Goal: Task Accomplishment & Management: Manage account settings

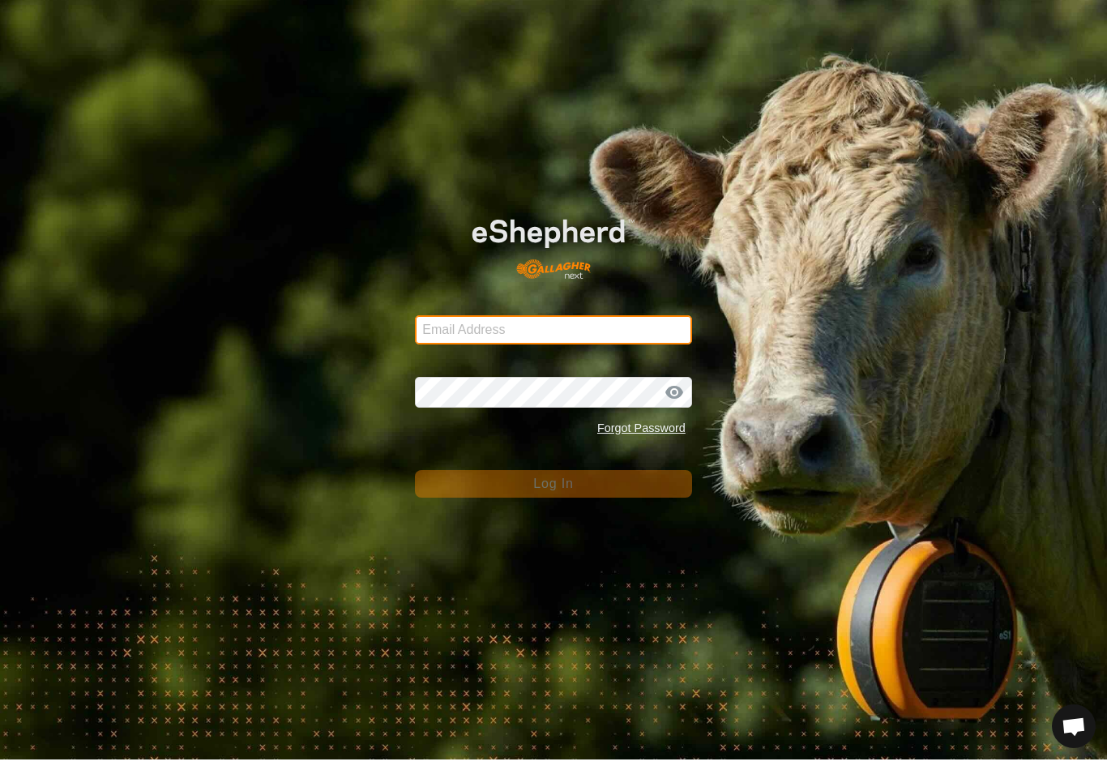
click at [588, 326] on input "Email Address" at bounding box center [553, 340] width 277 height 29
type input "anthony.thexton7@outlook.com"
click at [554, 484] on button "Log In" at bounding box center [553, 495] width 277 height 28
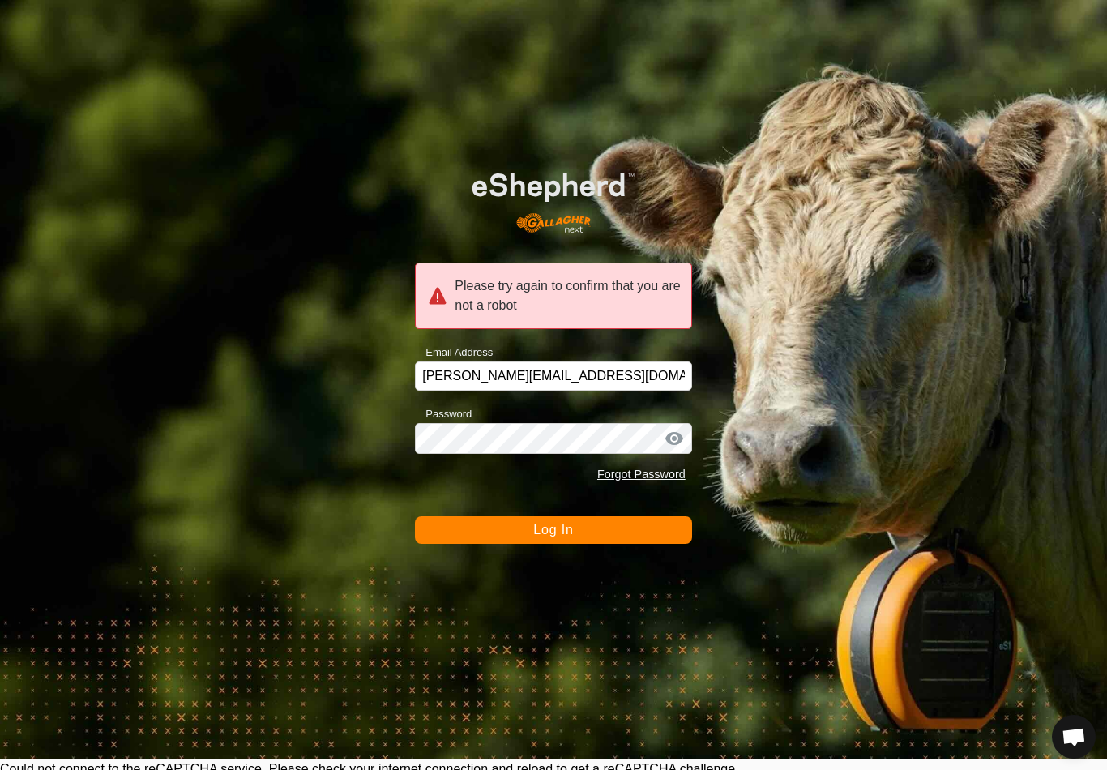
click at [599, 540] on button "Log In" at bounding box center [553, 530] width 277 height 28
click at [662, 286] on div "Please try again to confirm that you are not a robot" at bounding box center [553, 296] width 277 height 66
click at [610, 280] on div "Please try again to confirm that you are not a robot" at bounding box center [553, 296] width 277 height 66
click at [559, 524] on span "Log In" at bounding box center [553, 530] width 40 height 14
click at [939, 218] on div "Please try again to confirm that you are not a robot Email Address anthony.thex…" at bounding box center [553, 374] width 1107 height 770
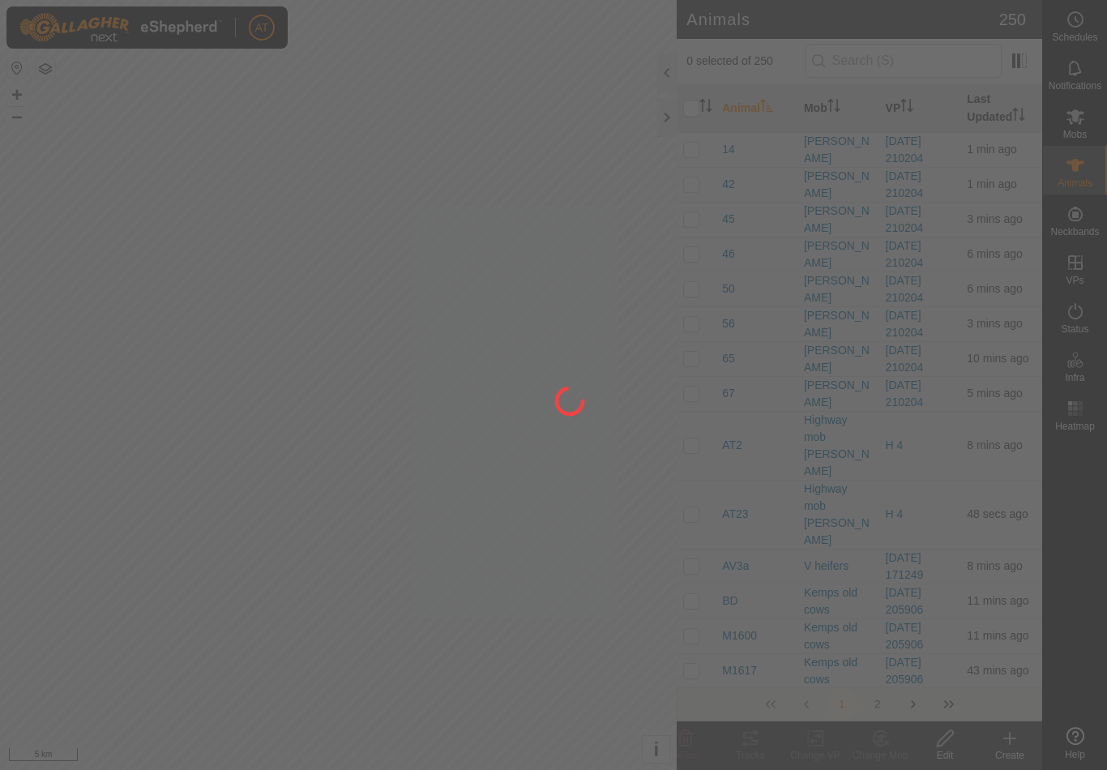
click at [667, 115] on div at bounding box center [553, 385] width 1107 height 770
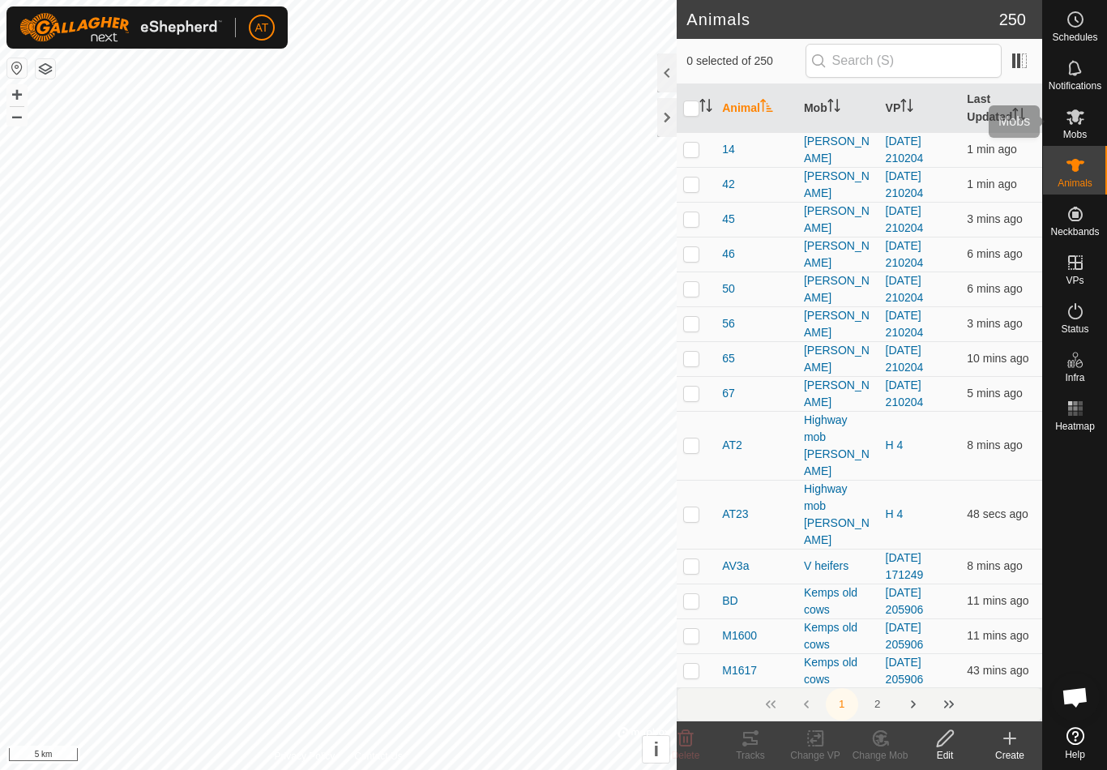
click at [1073, 130] on span "Mobs" at bounding box center [1075, 135] width 24 height 10
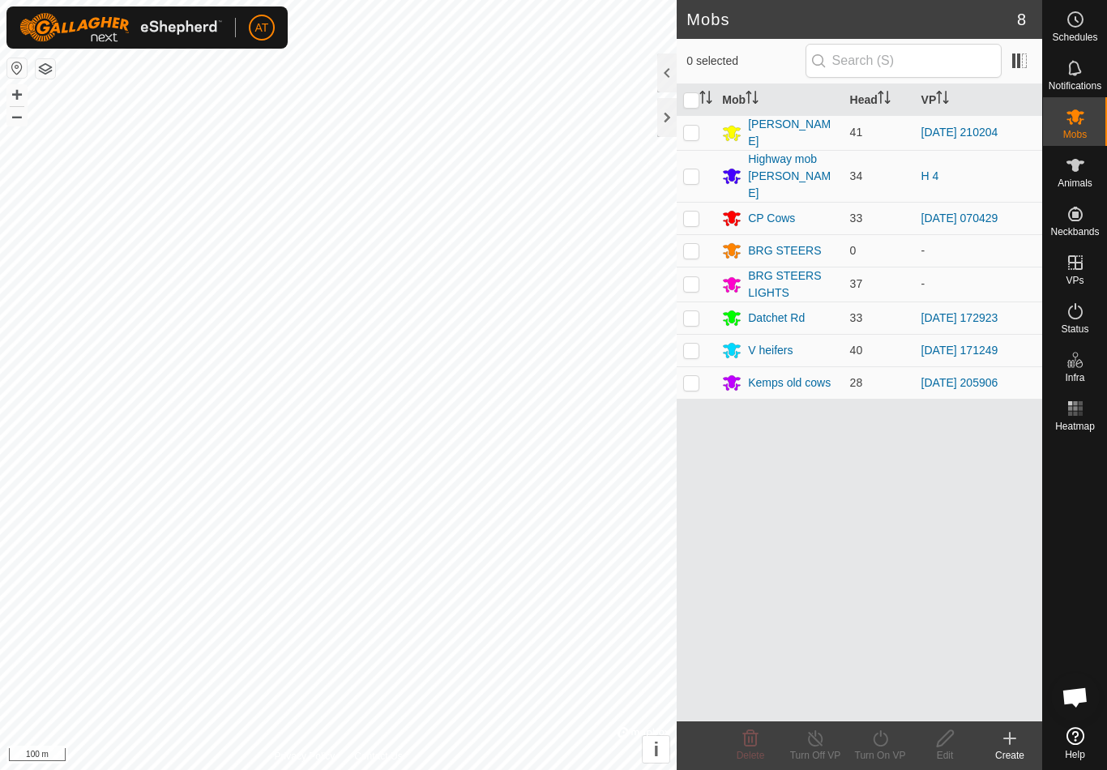
click at [688, 212] on p-checkbox at bounding box center [691, 218] width 16 height 13
checkbox input "true"
click at [674, 125] on div at bounding box center [666, 117] width 19 height 39
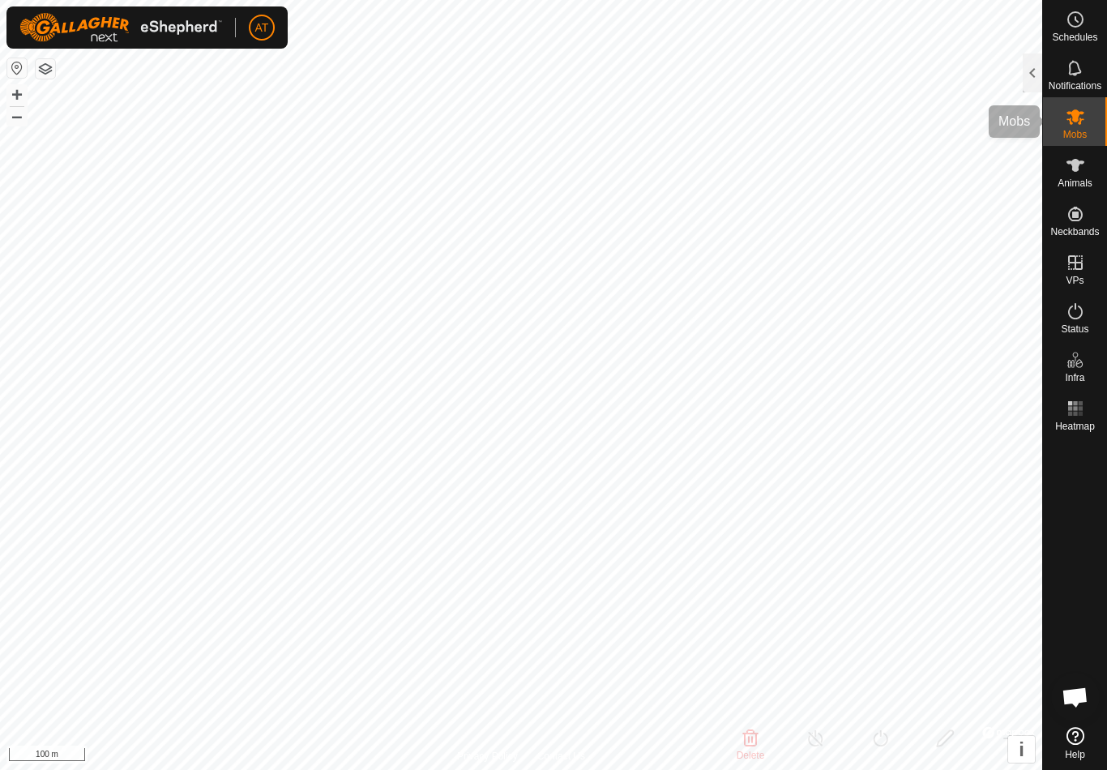
click at [1076, 113] on icon at bounding box center [1076, 116] width 18 height 15
click at [1033, 63] on div at bounding box center [1032, 72] width 19 height 39
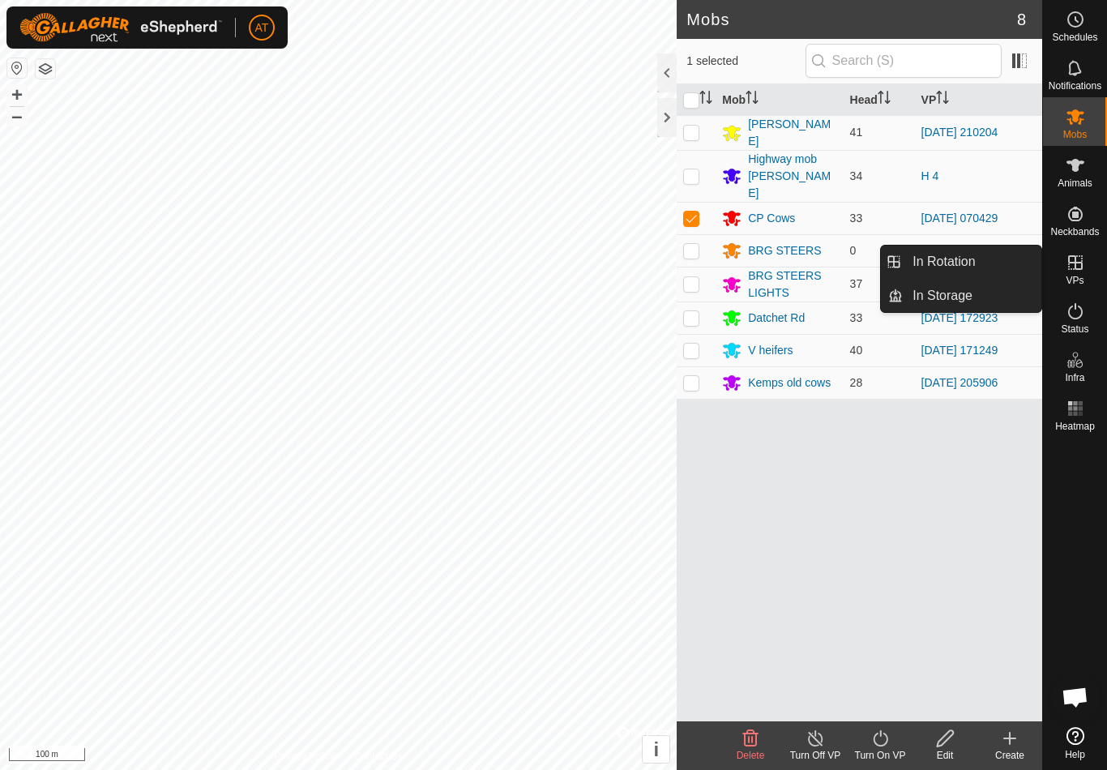
click at [990, 264] on link "In Rotation" at bounding box center [972, 262] width 139 height 32
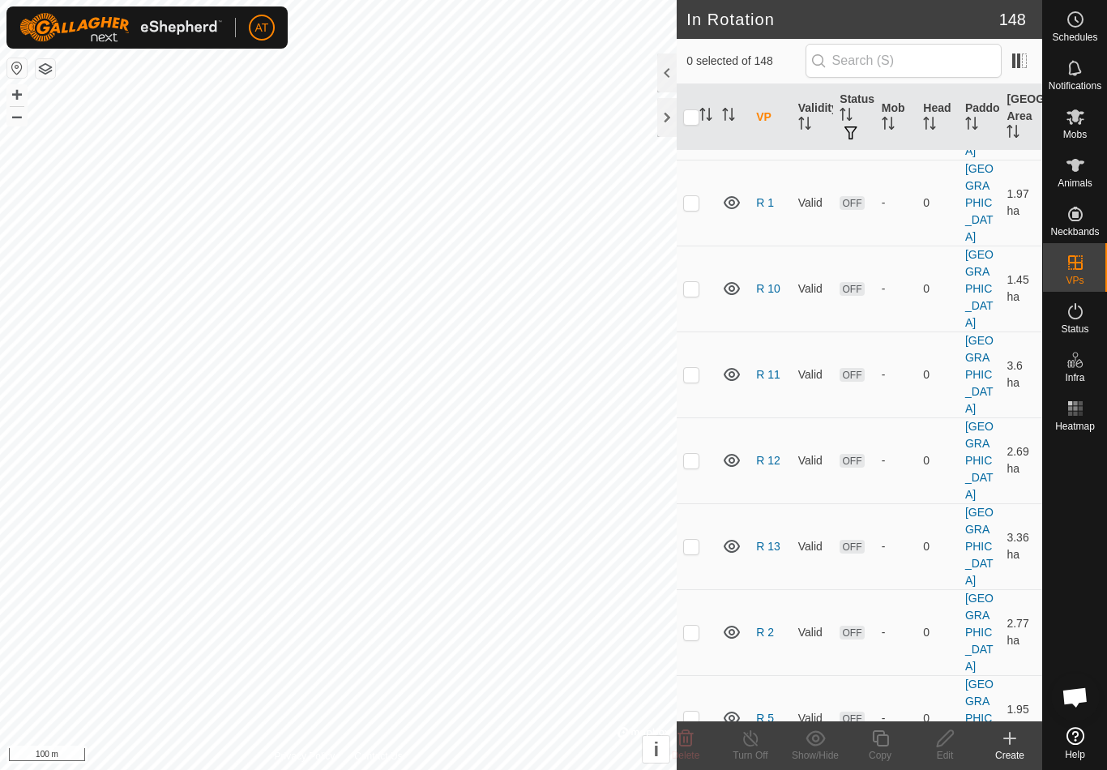
scroll to position [6049, 0]
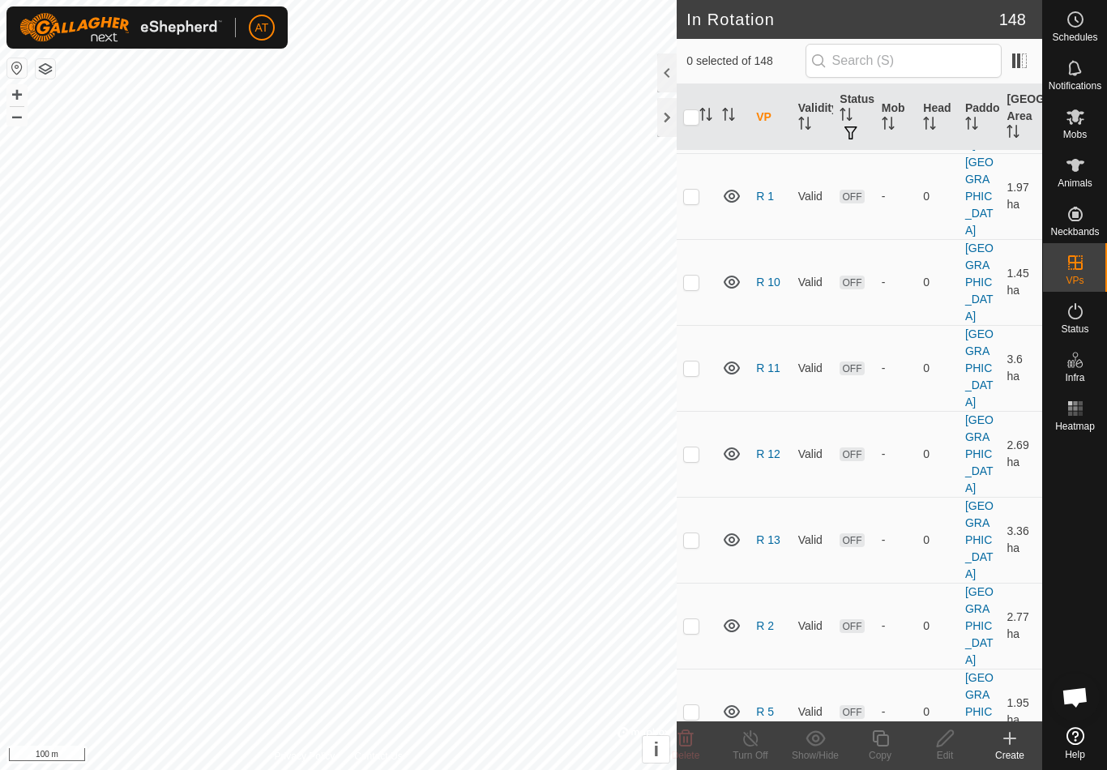
checkbox input "false"
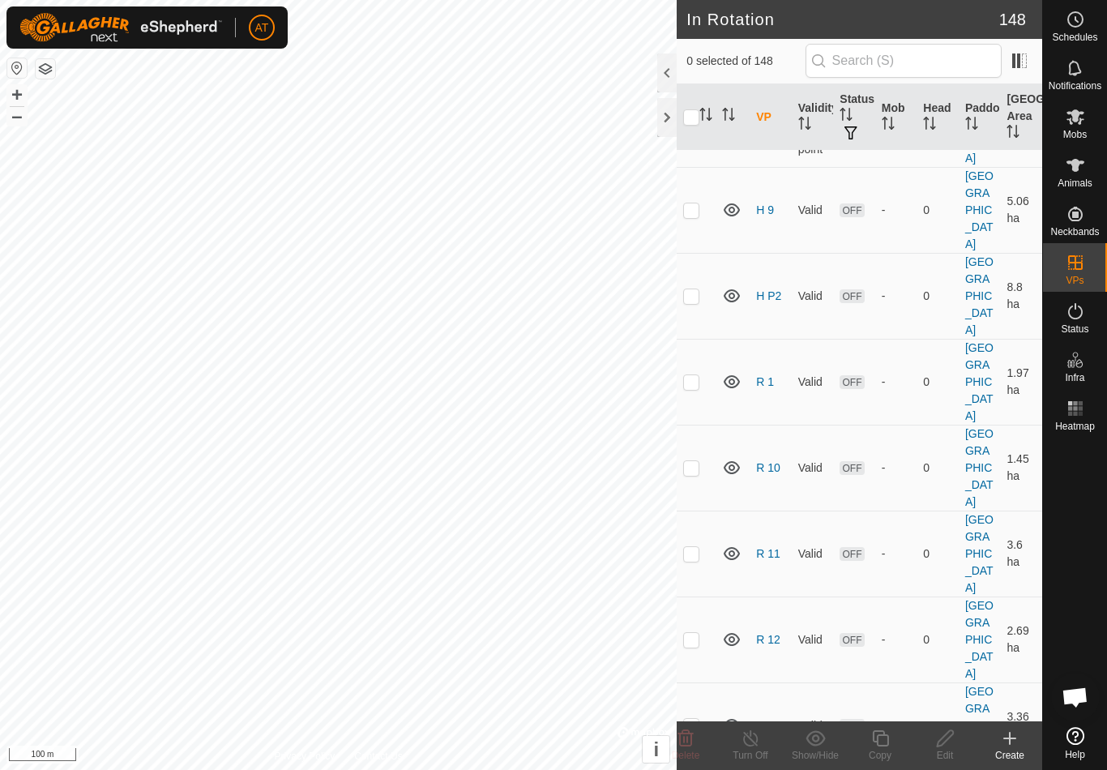
scroll to position [5865, 0]
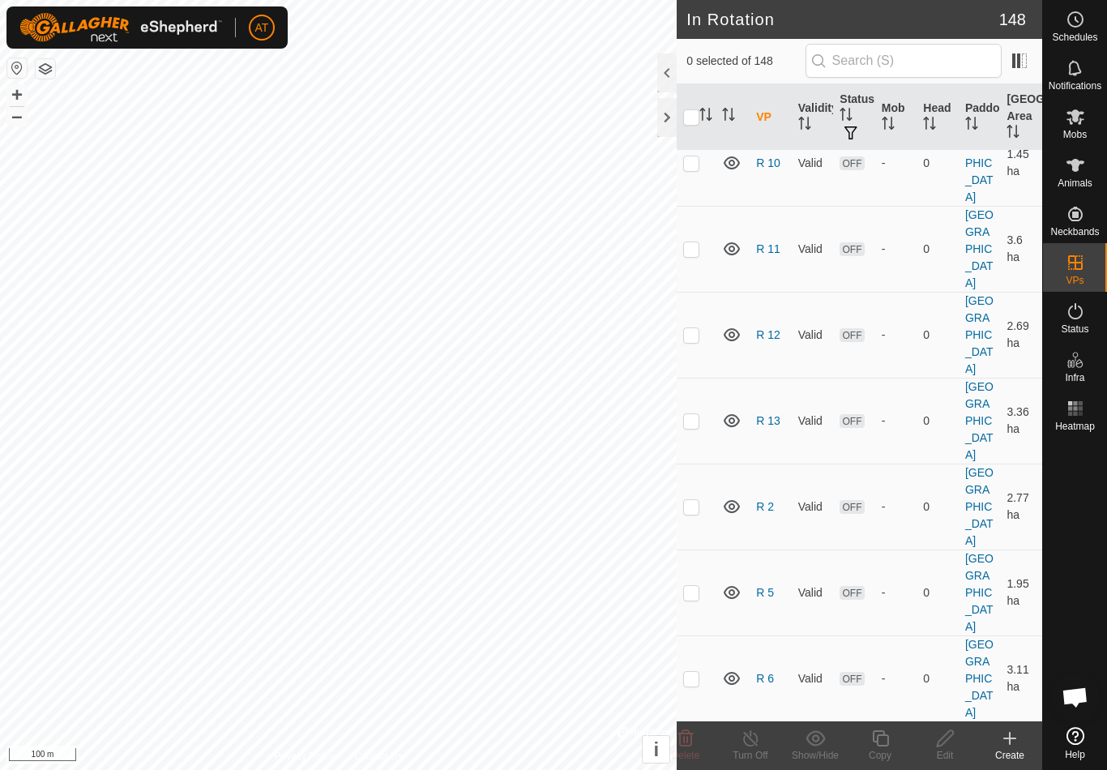
scroll to position [6186, 0]
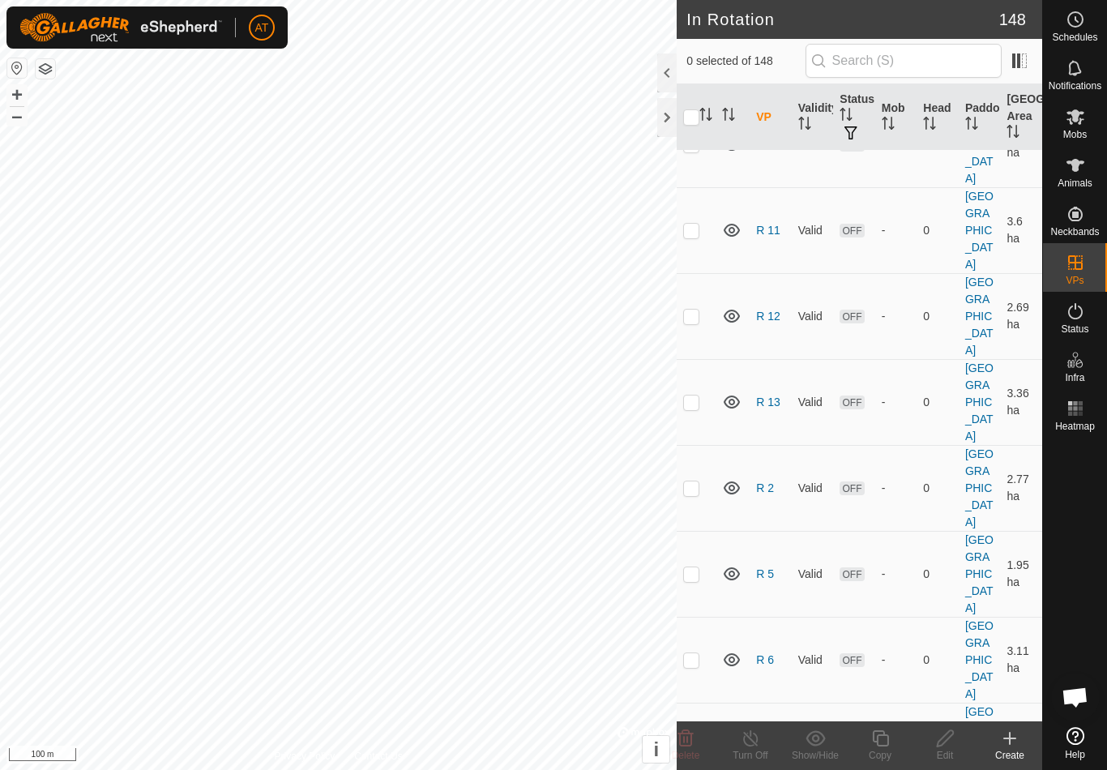
checkbox input "false"
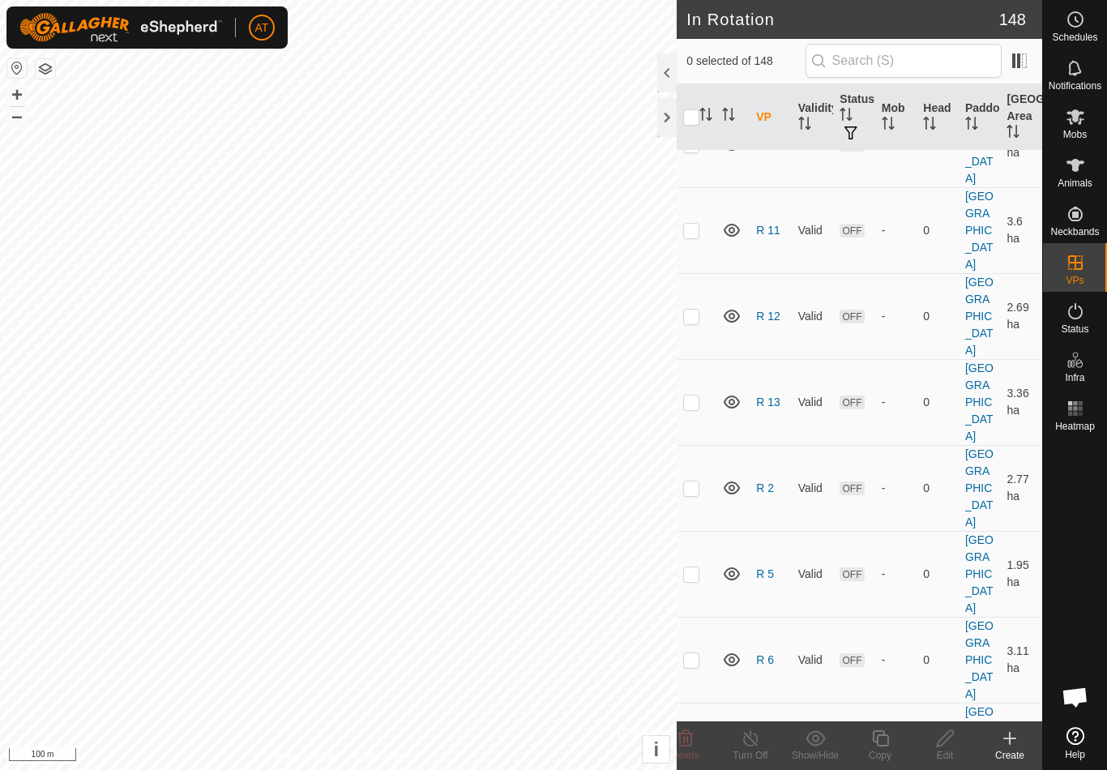
click at [691, 734] on icon at bounding box center [685, 738] width 15 height 16
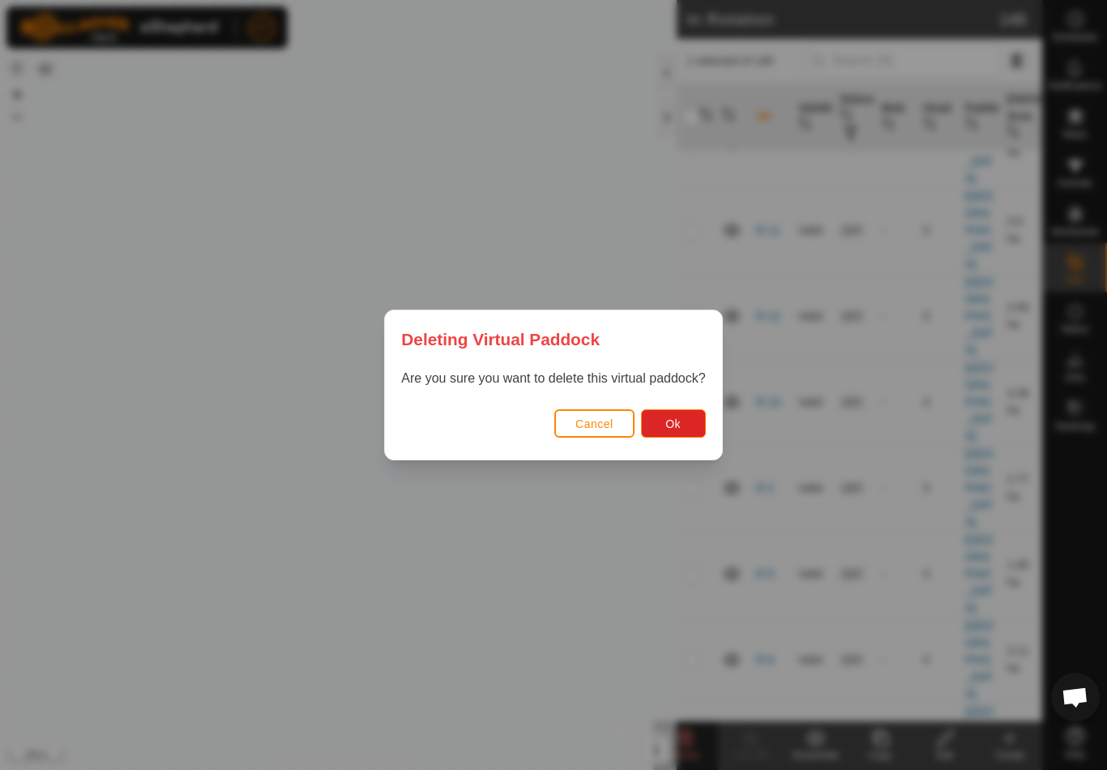
click at [686, 419] on button "Ok" at bounding box center [673, 423] width 65 height 28
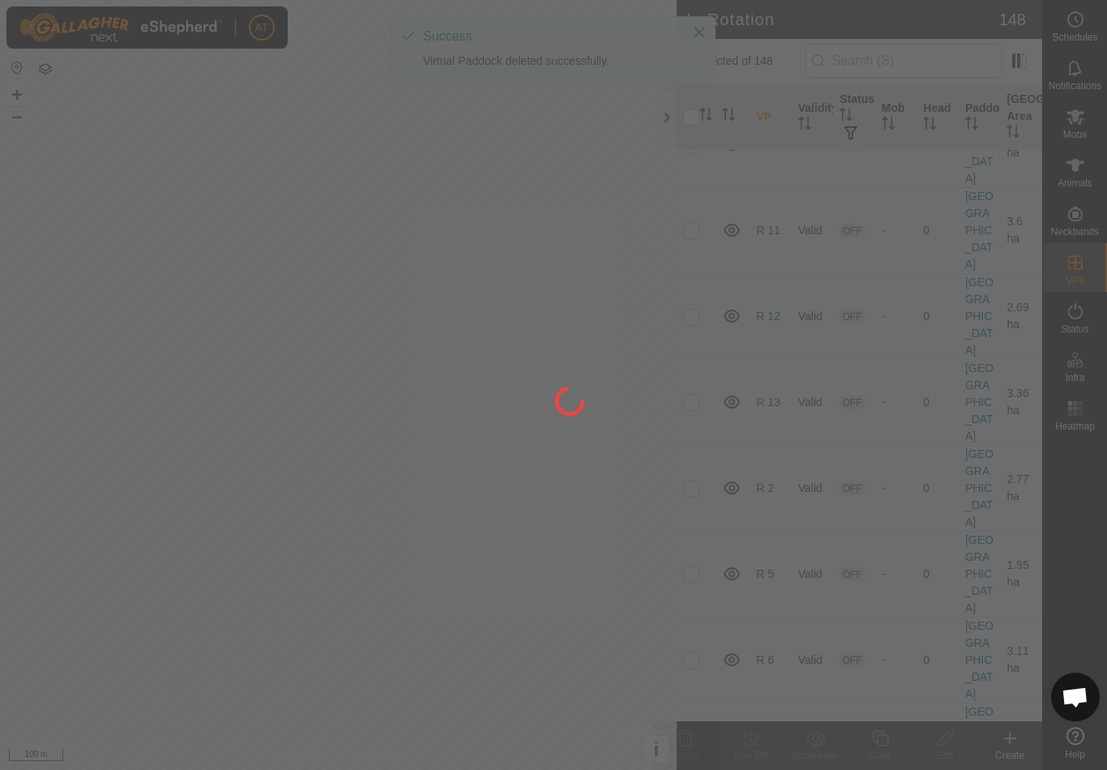
checkbox input "false"
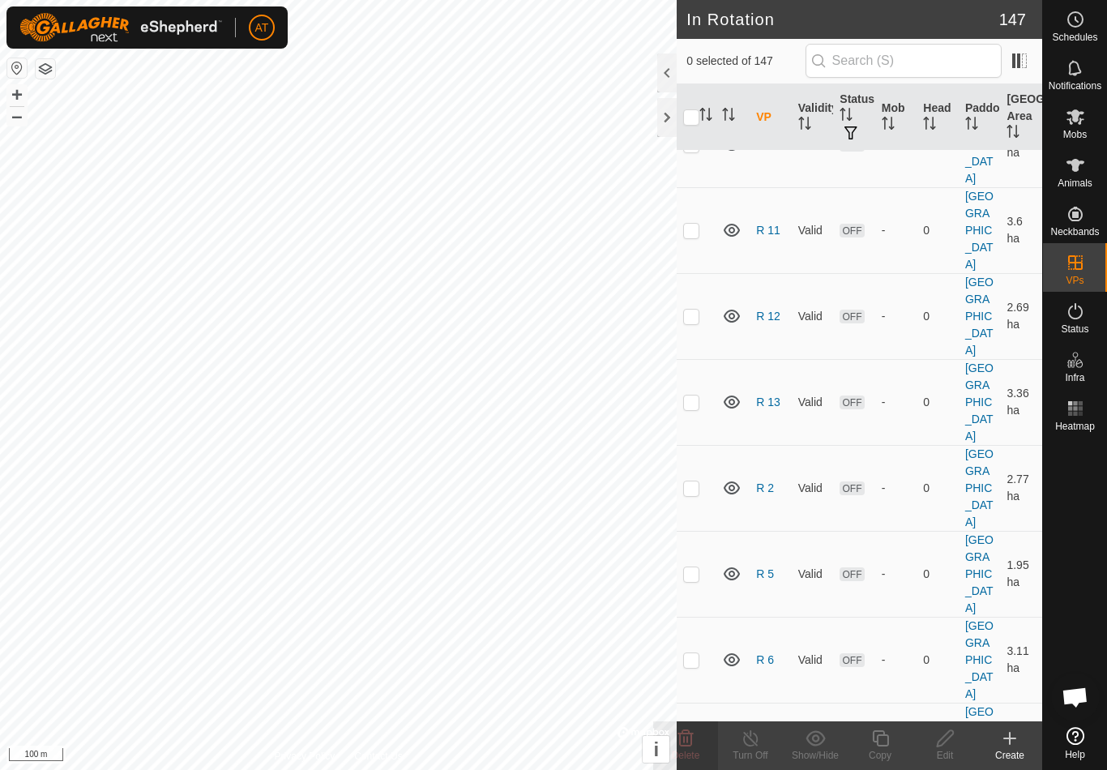
checkbox input "false"
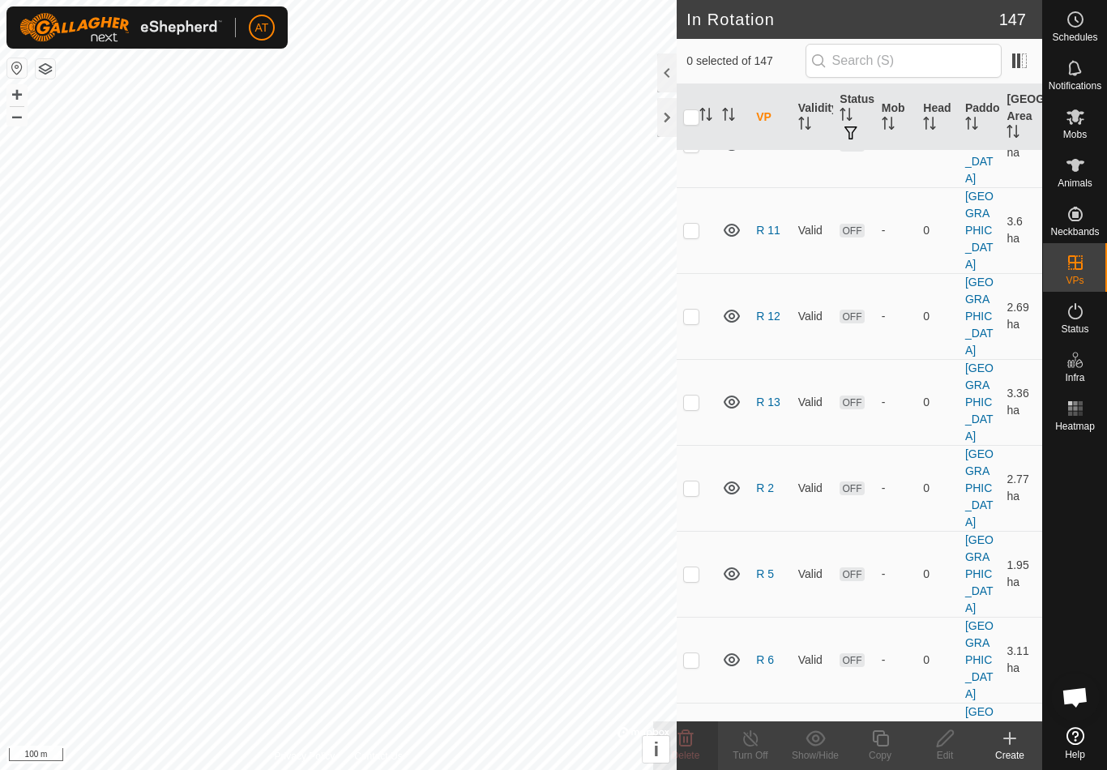
checkbox input "false"
checkbox input "true"
click at [690, 733] on icon at bounding box center [685, 738] width 15 height 16
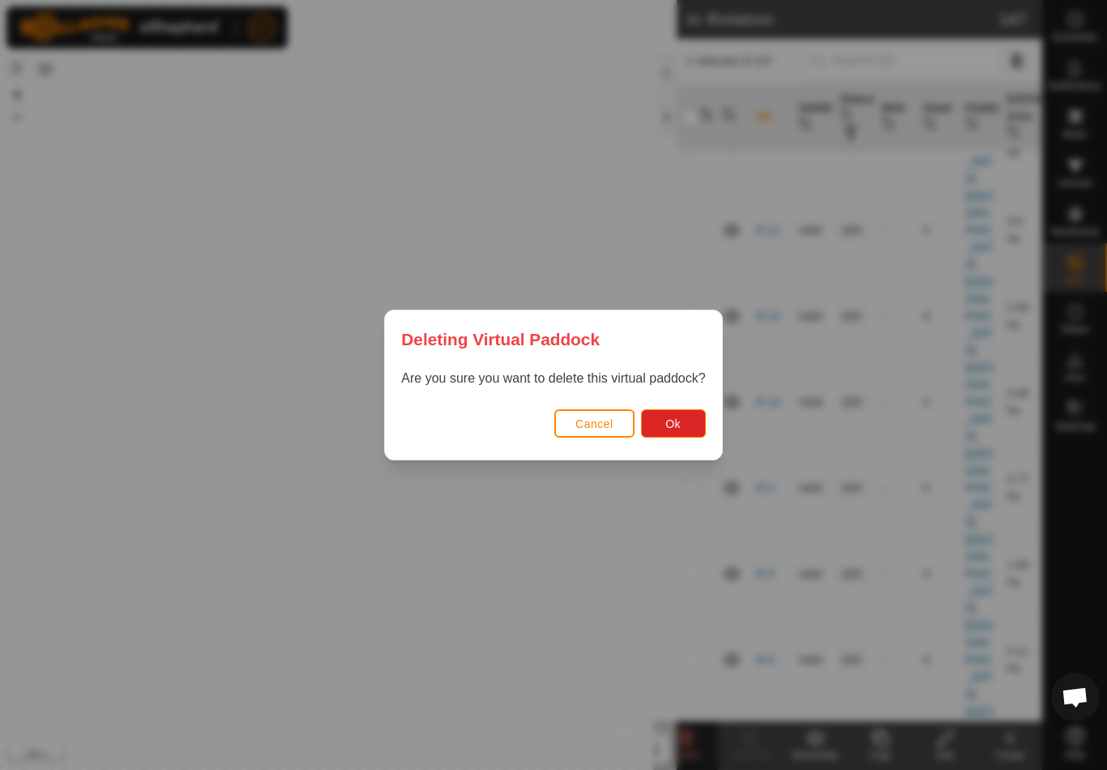
click at [689, 421] on button "Ok" at bounding box center [673, 423] width 65 height 28
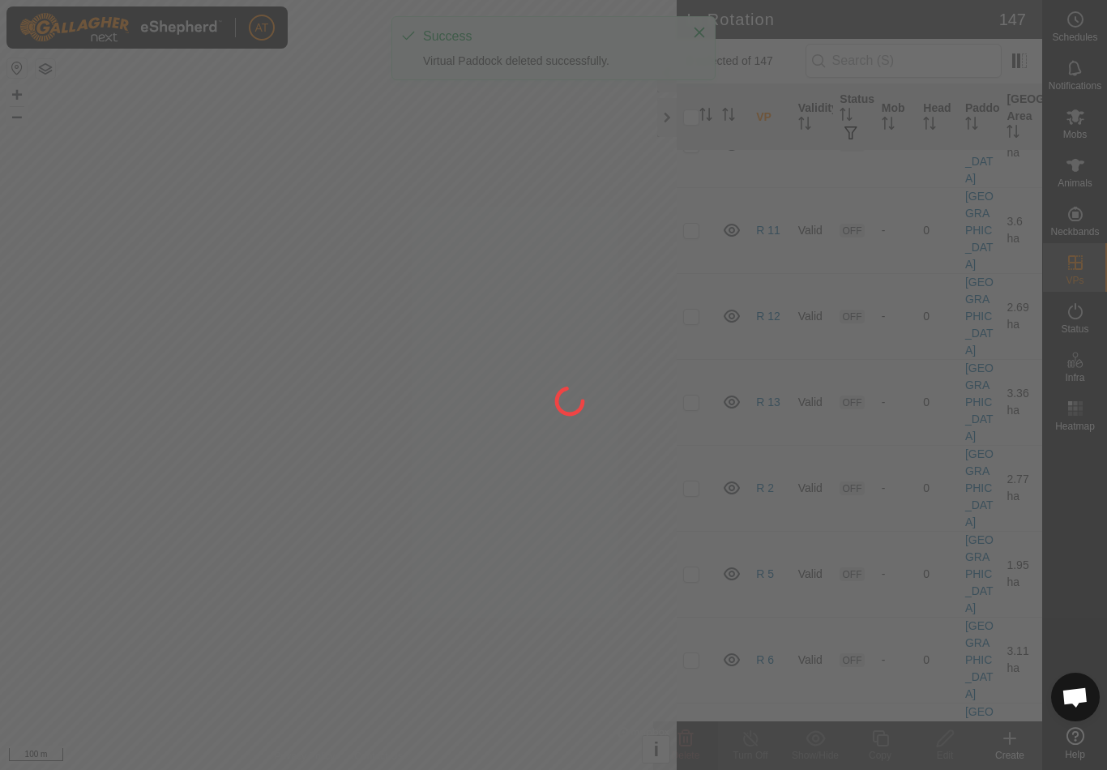
checkbox input "false"
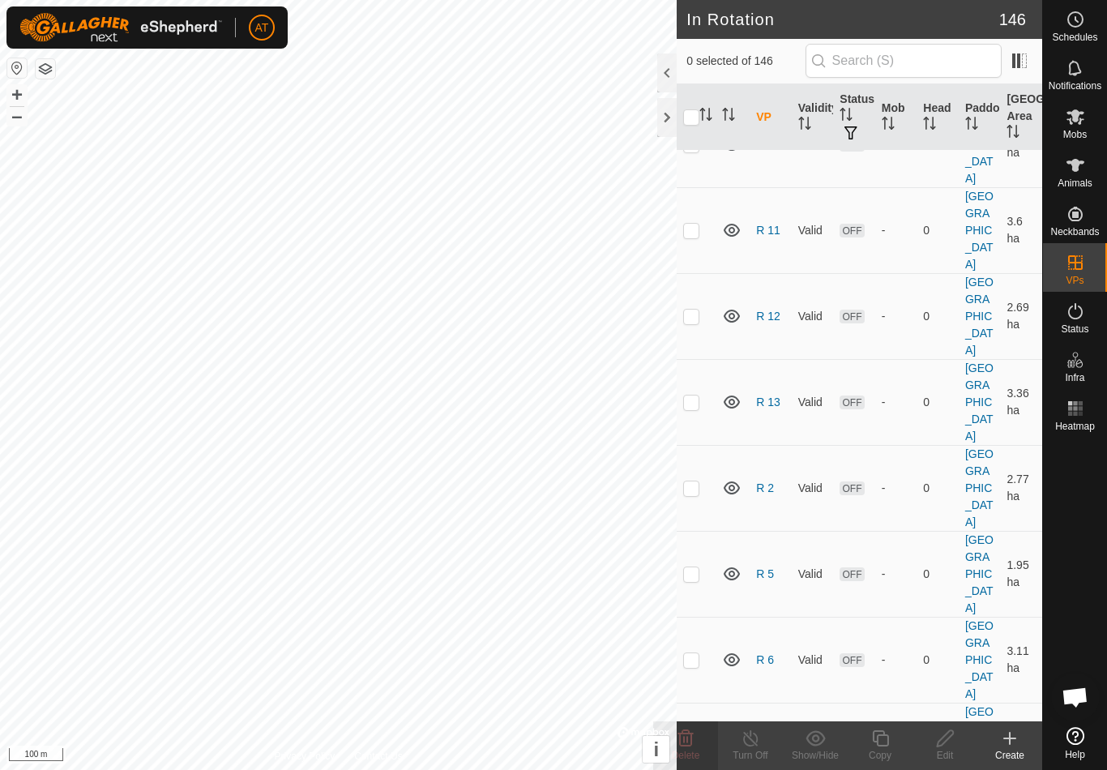
checkbox input "false"
checkbox input "true"
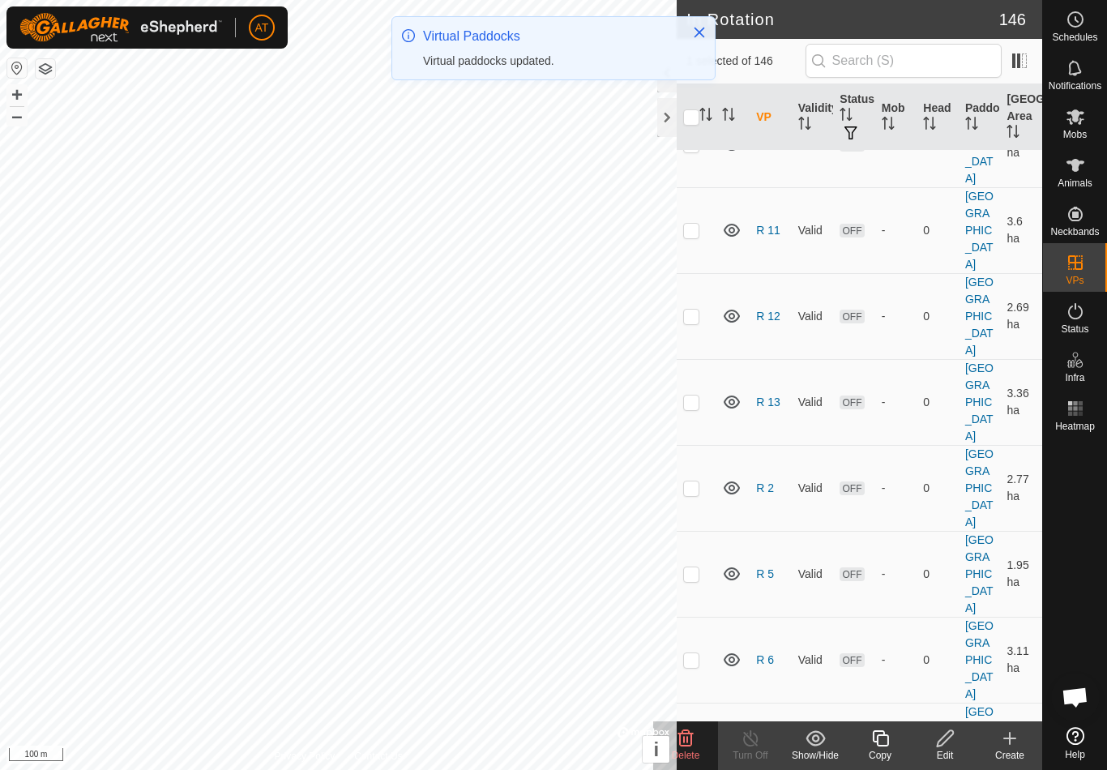
click at [692, 742] on icon at bounding box center [685, 738] width 15 height 16
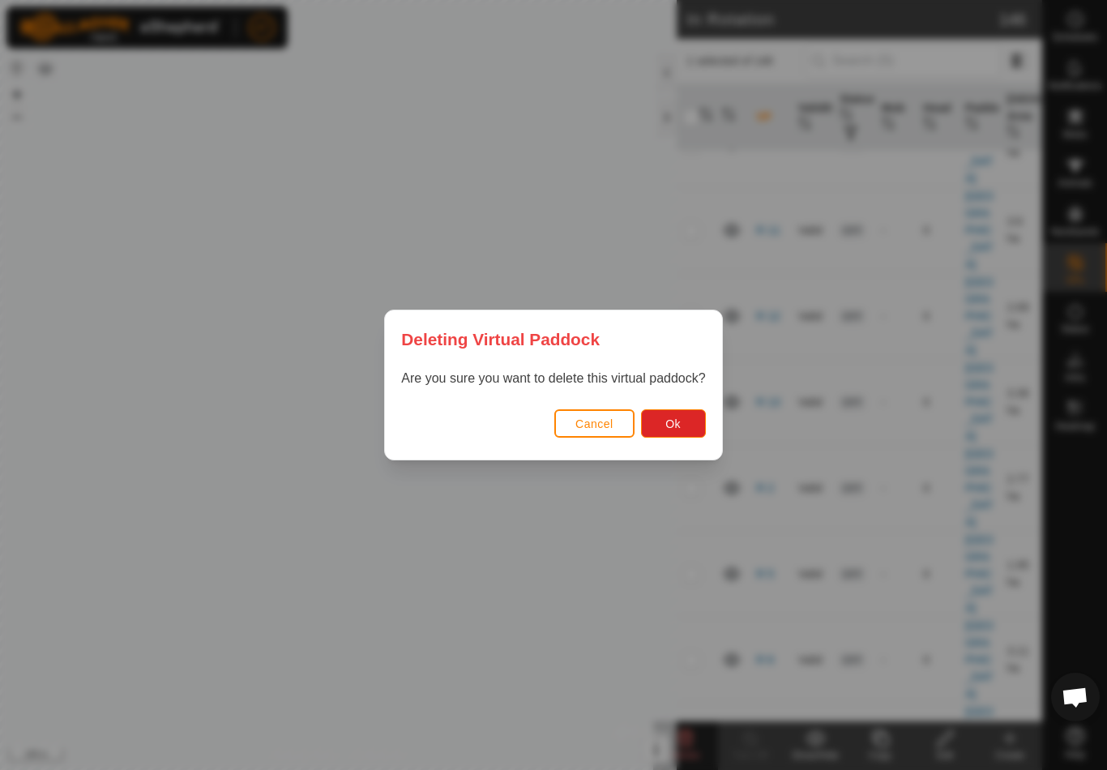
click at [676, 426] on span "Ok" at bounding box center [672, 423] width 15 height 13
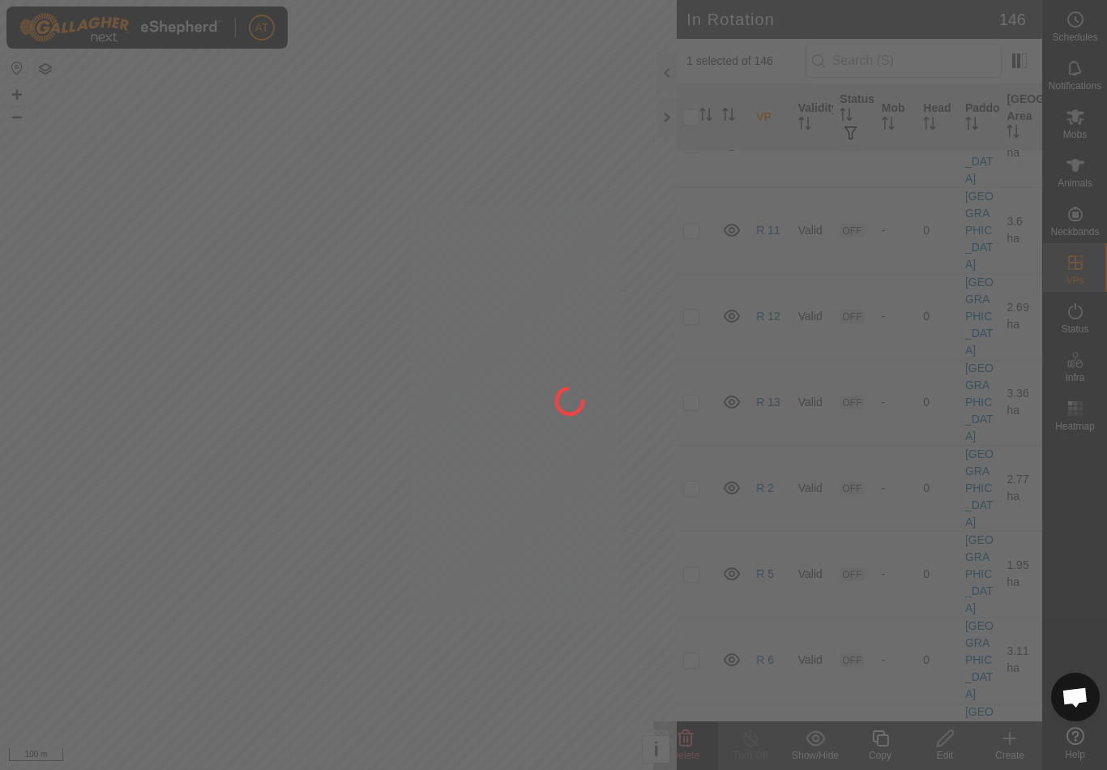
checkbox input "false"
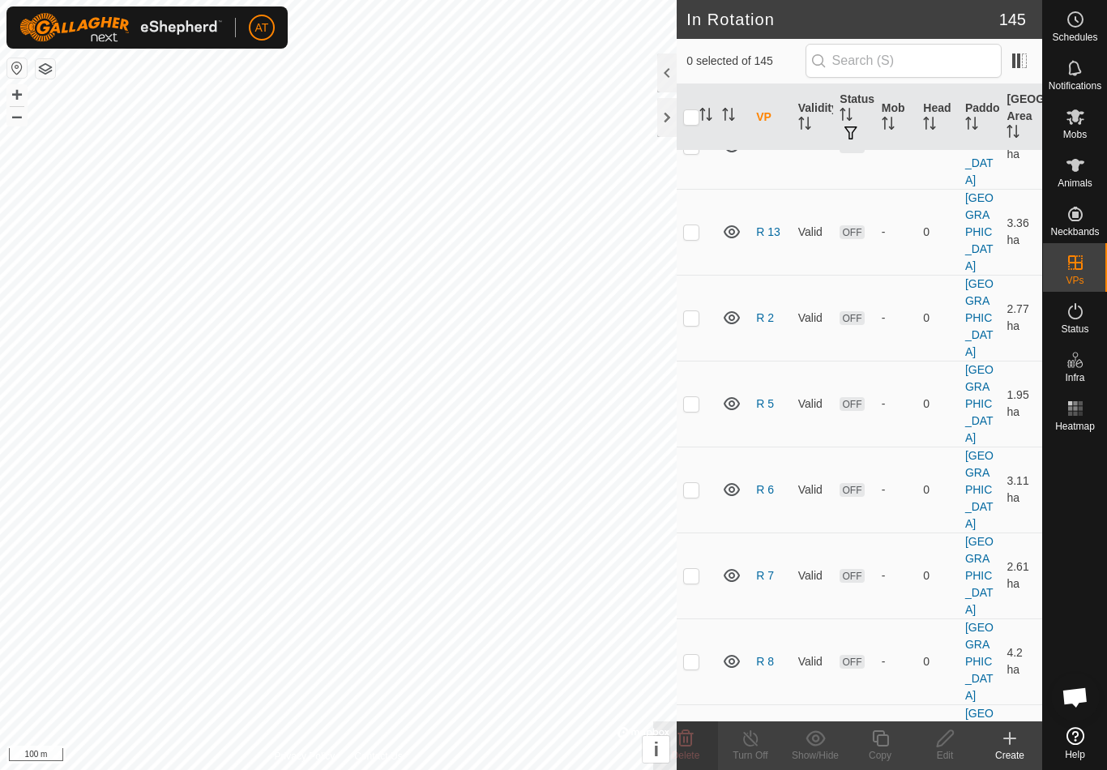
scroll to position [6361, 0]
checkbox input "true"
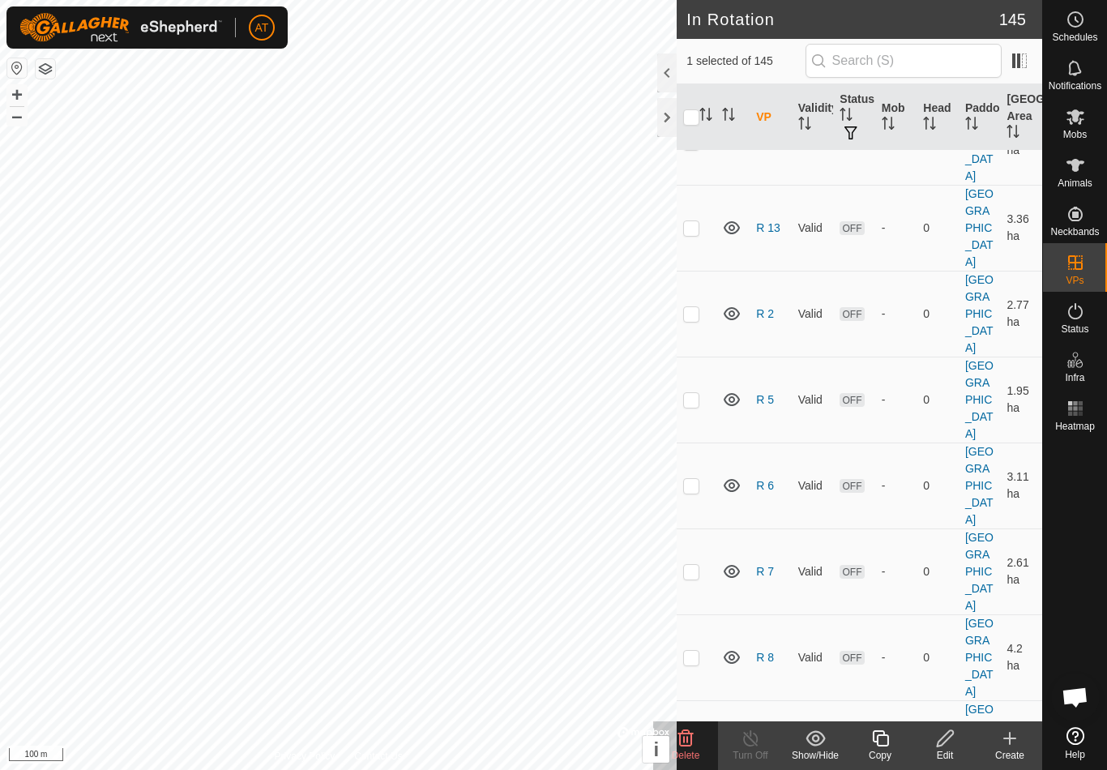
click at [691, 738] on icon at bounding box center [685, 738] width 15 height 16
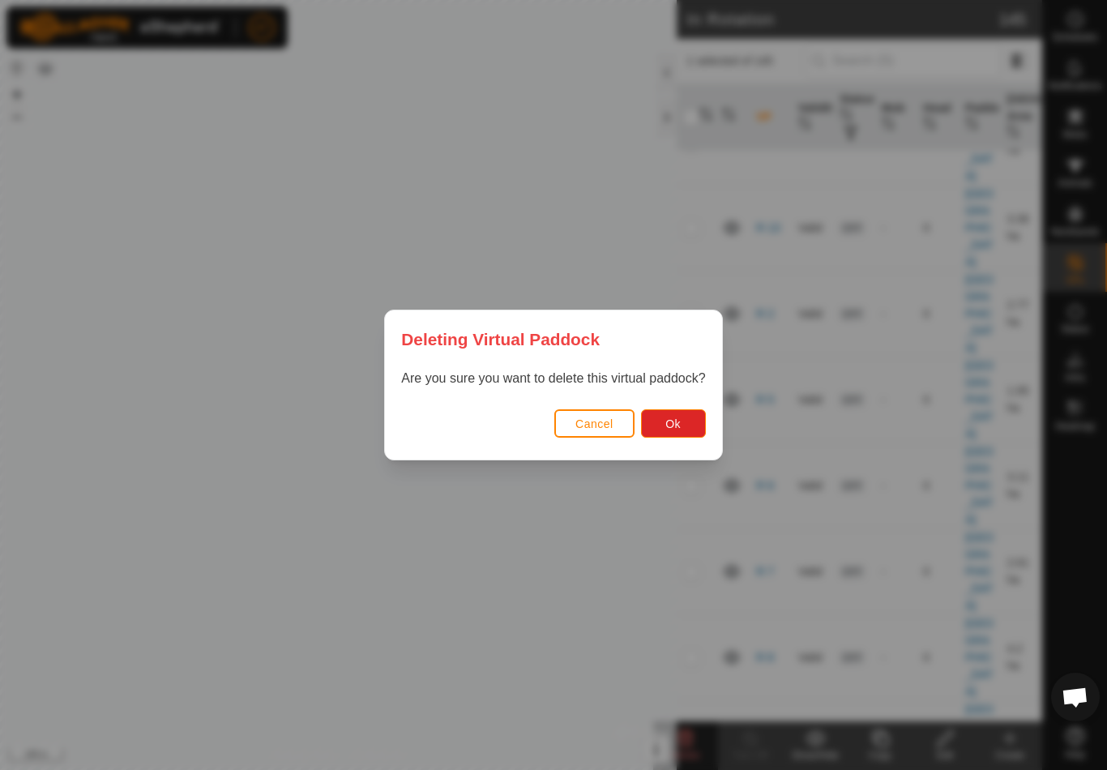
click at [686, 405] on div "Cancel Ok" at bounding box center [553, 431] width 336 height 55
click at [589, 603] on div "Deleting Virtual Paddock Are you sure you want to delete this virtual paddock? …" at bounding box center [553, 385] width 1107 height 770
click at [599, 412] on button "Cancel" at bounding box center [594, 423] width 80 height 28
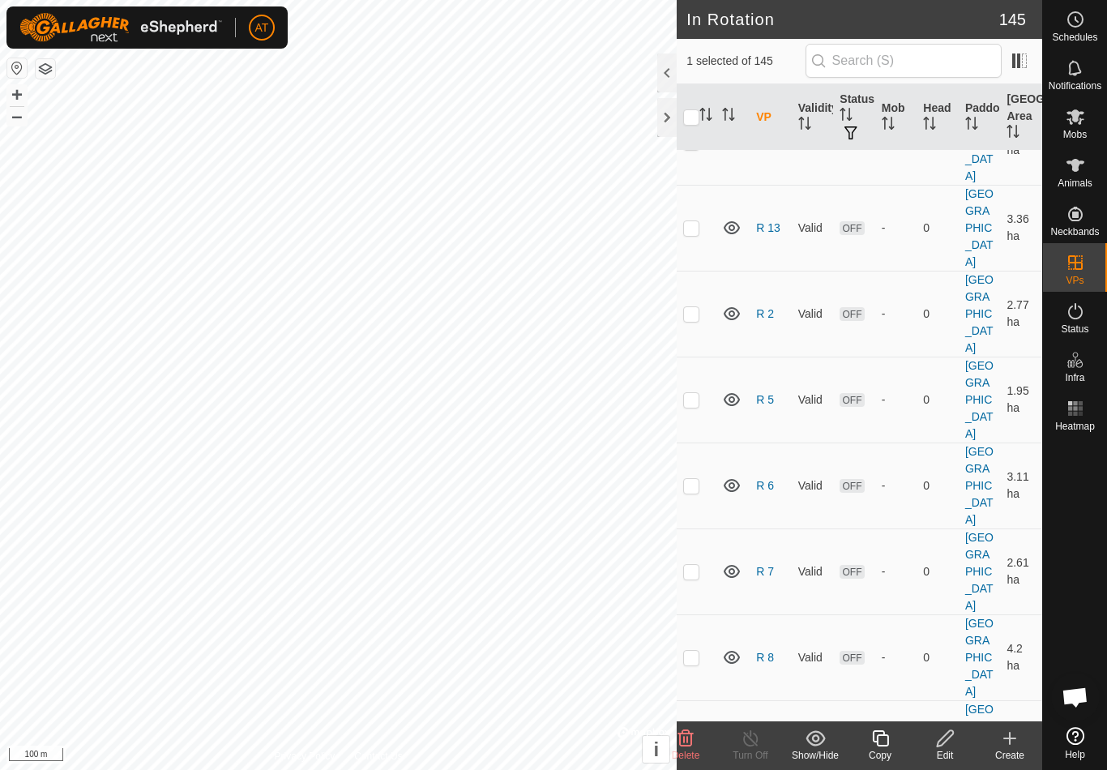
click at [691, 740] on icon at bounding box center [685, 738] width 15 height 16
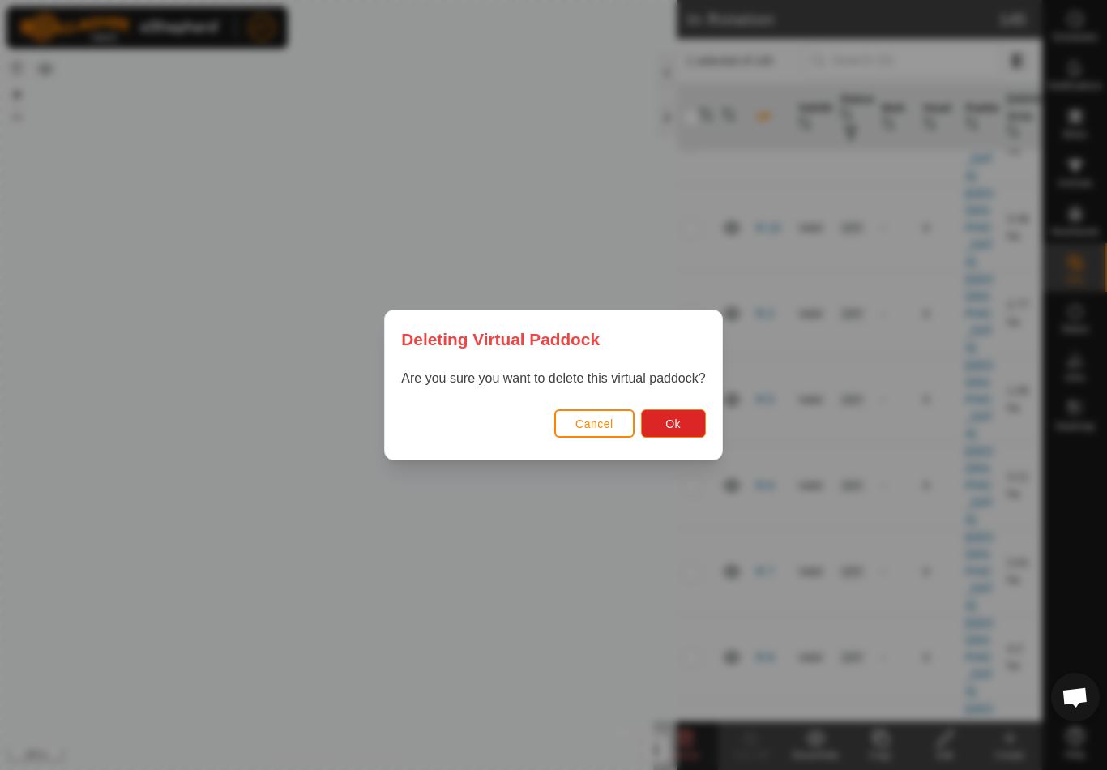
click at [674, 427] on span "Ok" at bounding box center [672, 423] width 15 height 13
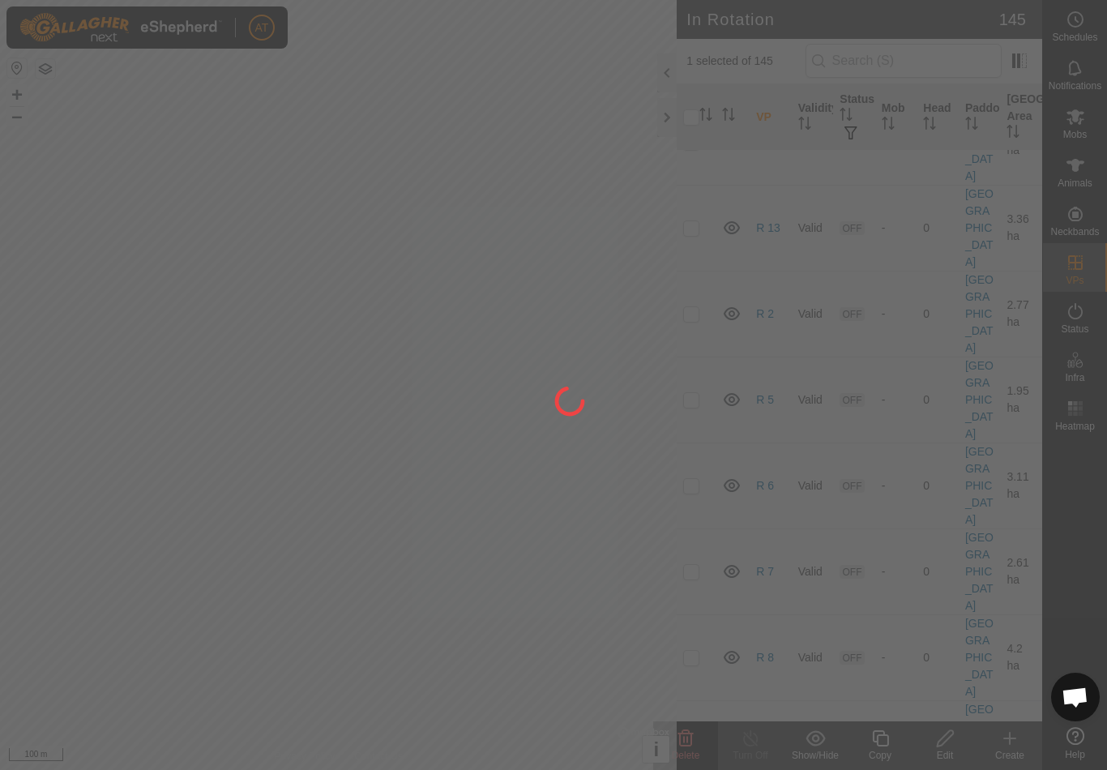
checkbox input "false"
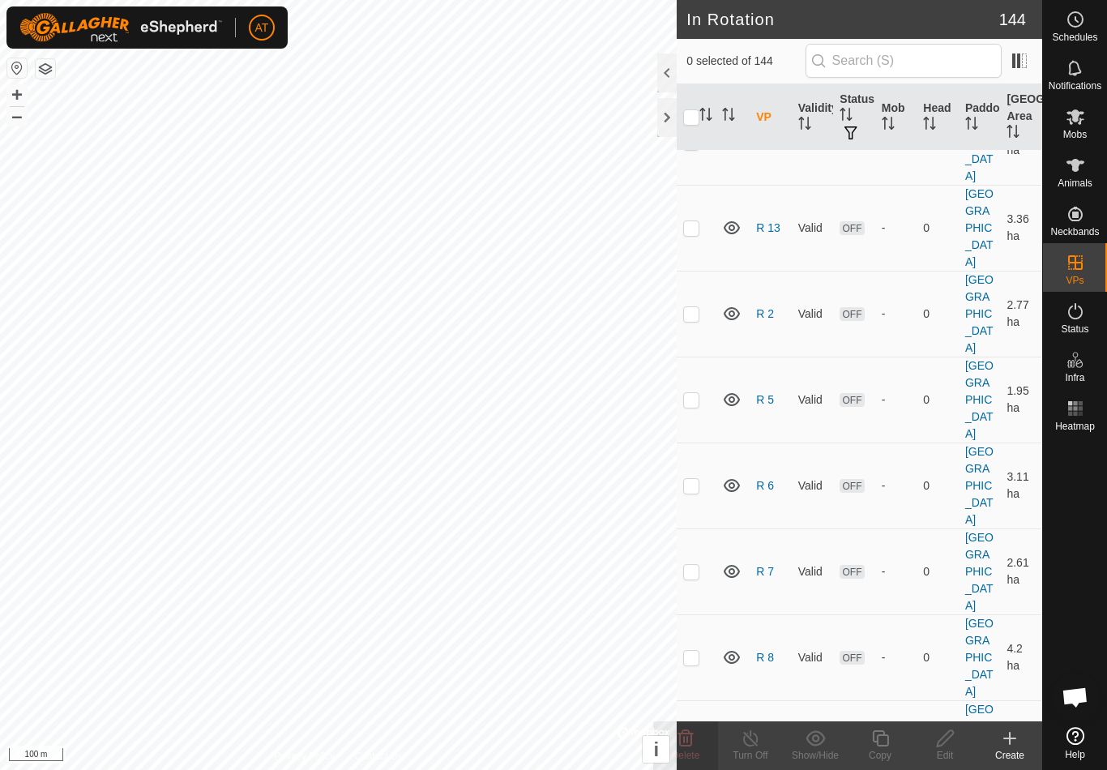
checkbox input "false"
checkbox input "true"
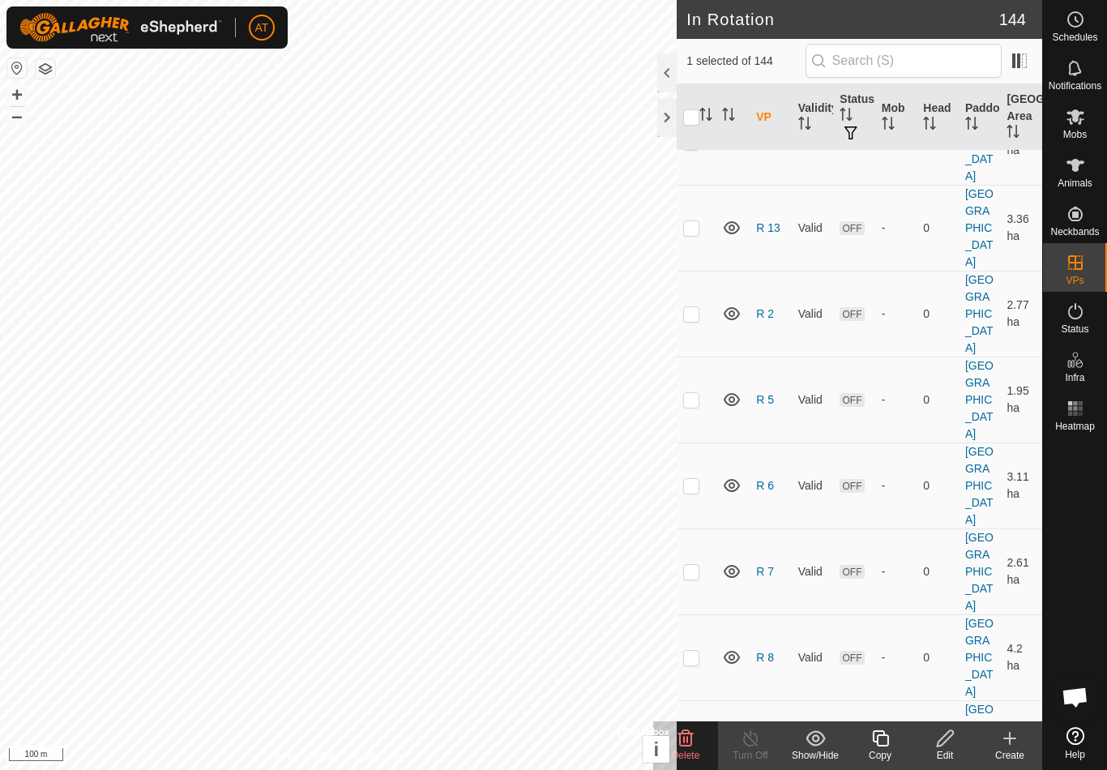
click at [690, 733] on icon at bounding box center [685, 738] width 15 height 16
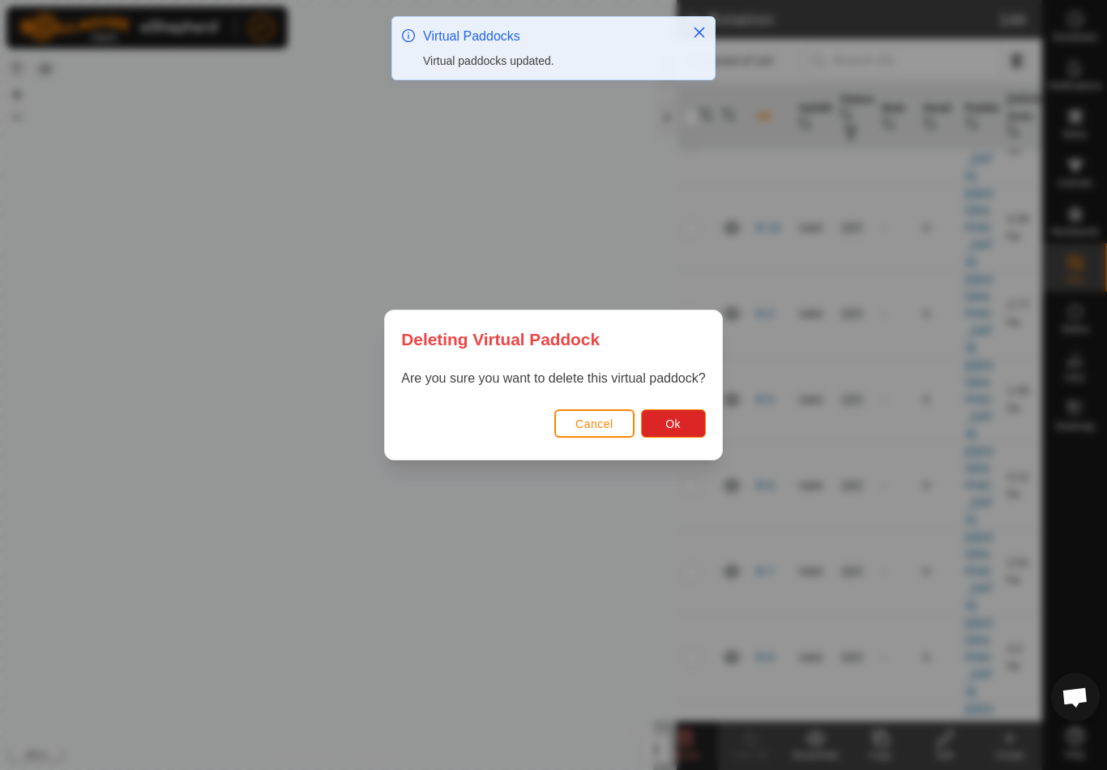
click at [677, 422] on span "Ok" at bounding box center [672, 423] width 15 height 13
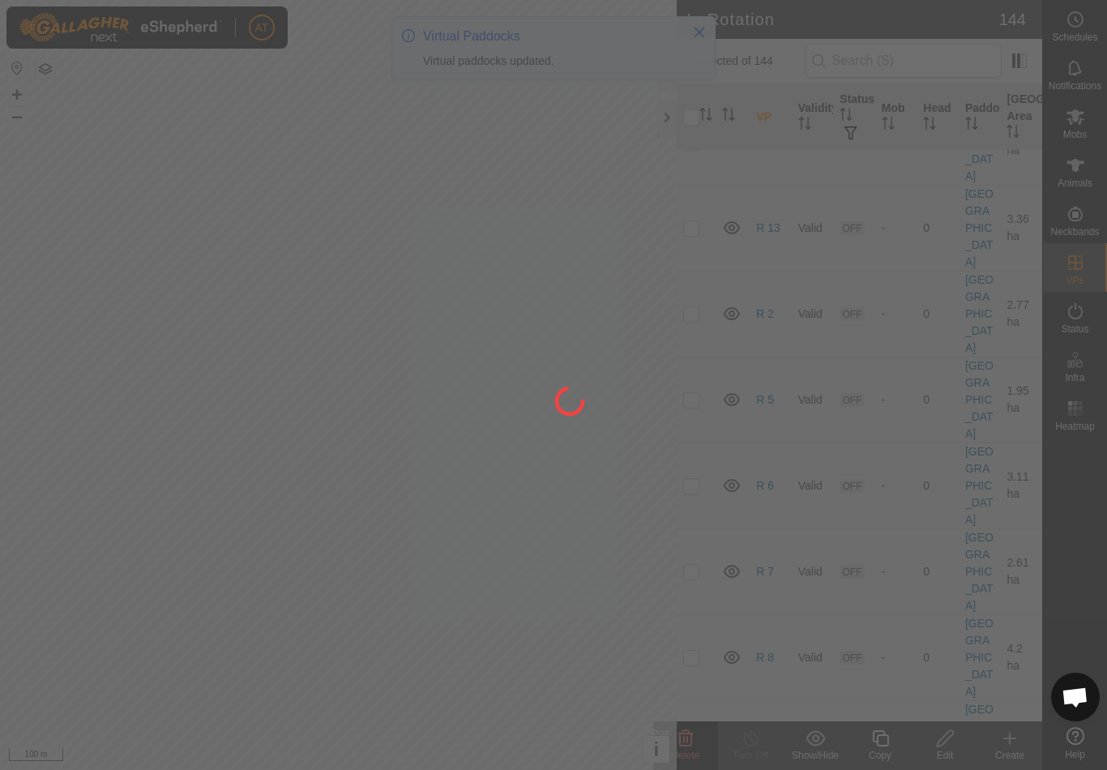
checkbox input "false"
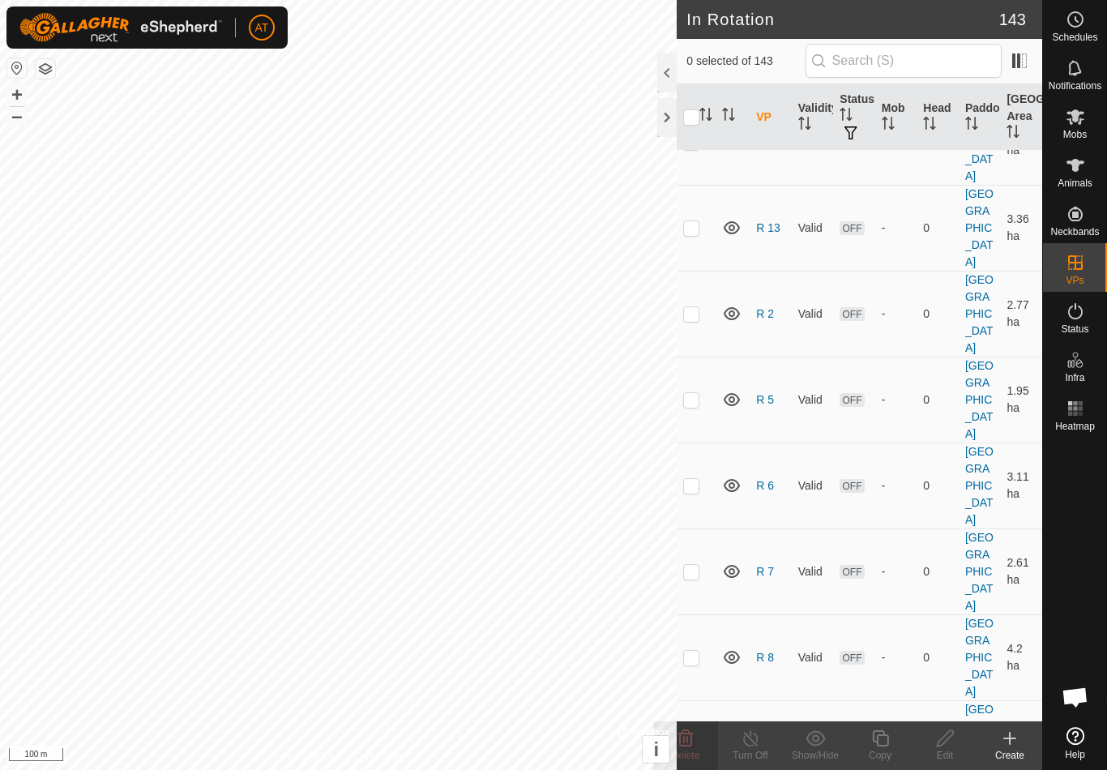
click at [686, 742] on icon at bounding box center [685, 738] width 15 height 16
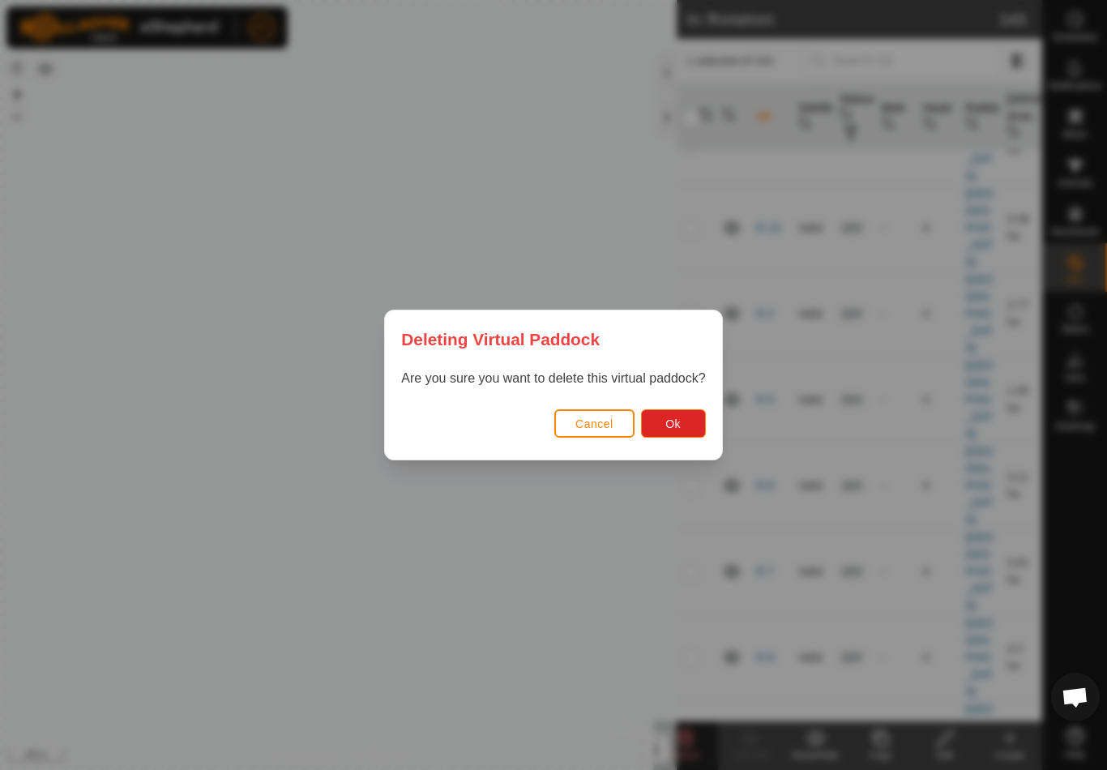
click at [694, 427] on button "Ok" at bounding box center [673, 423] width 65 height 28
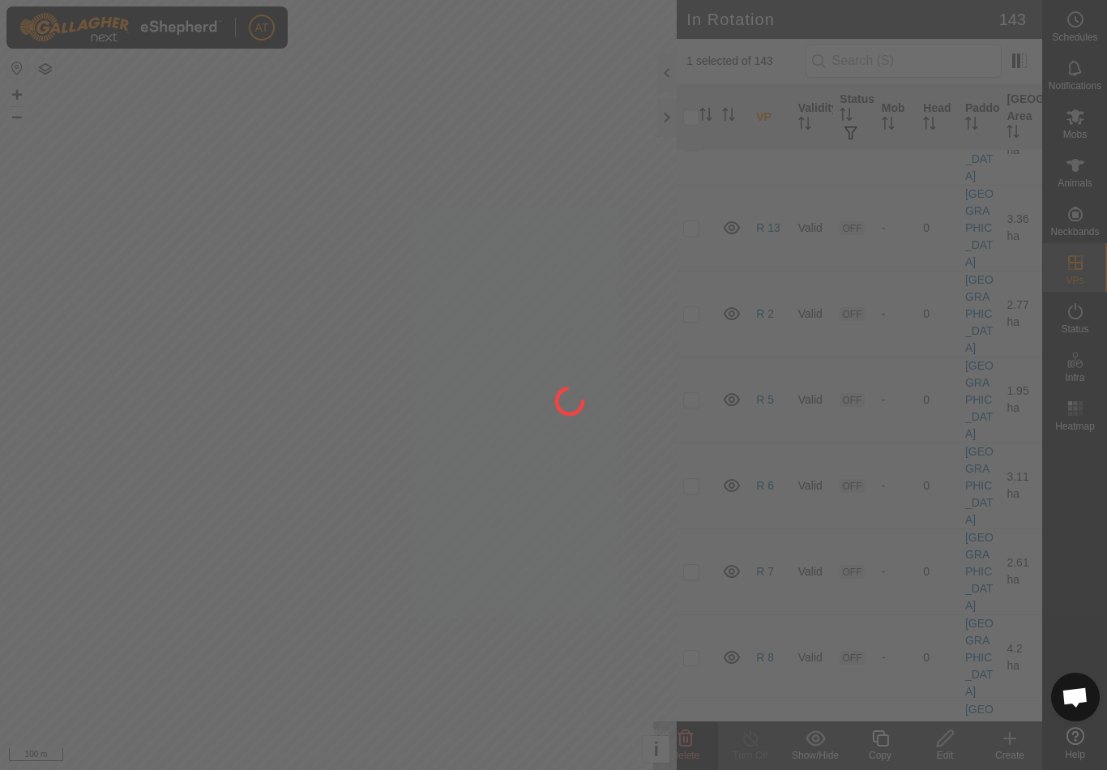
checkbox input "false"
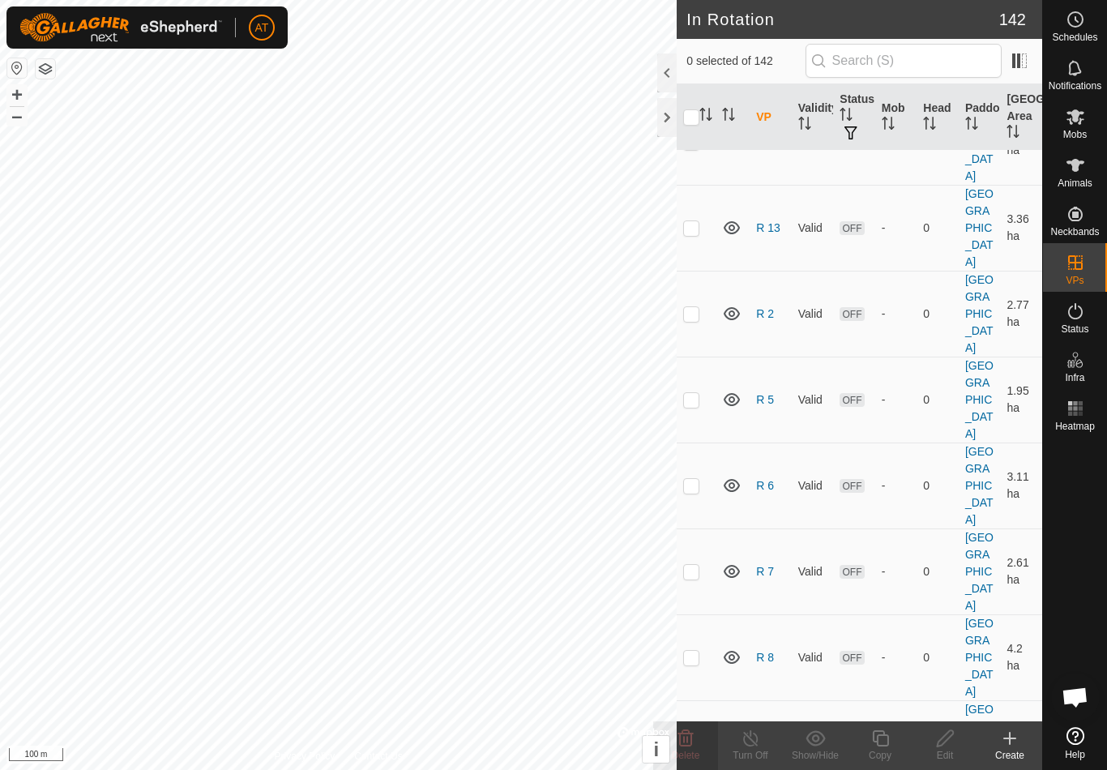
checkbox input "true"
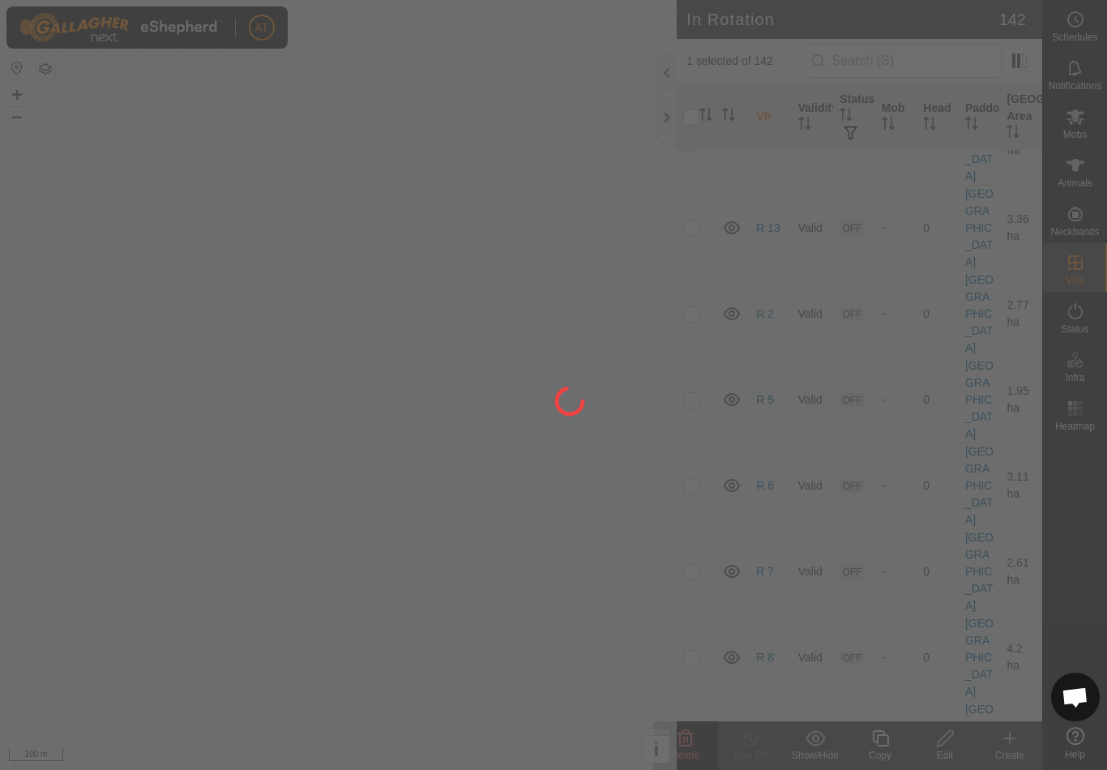
click at [692, 554] on div at bounding box center [553, 385] width 1107 height 770
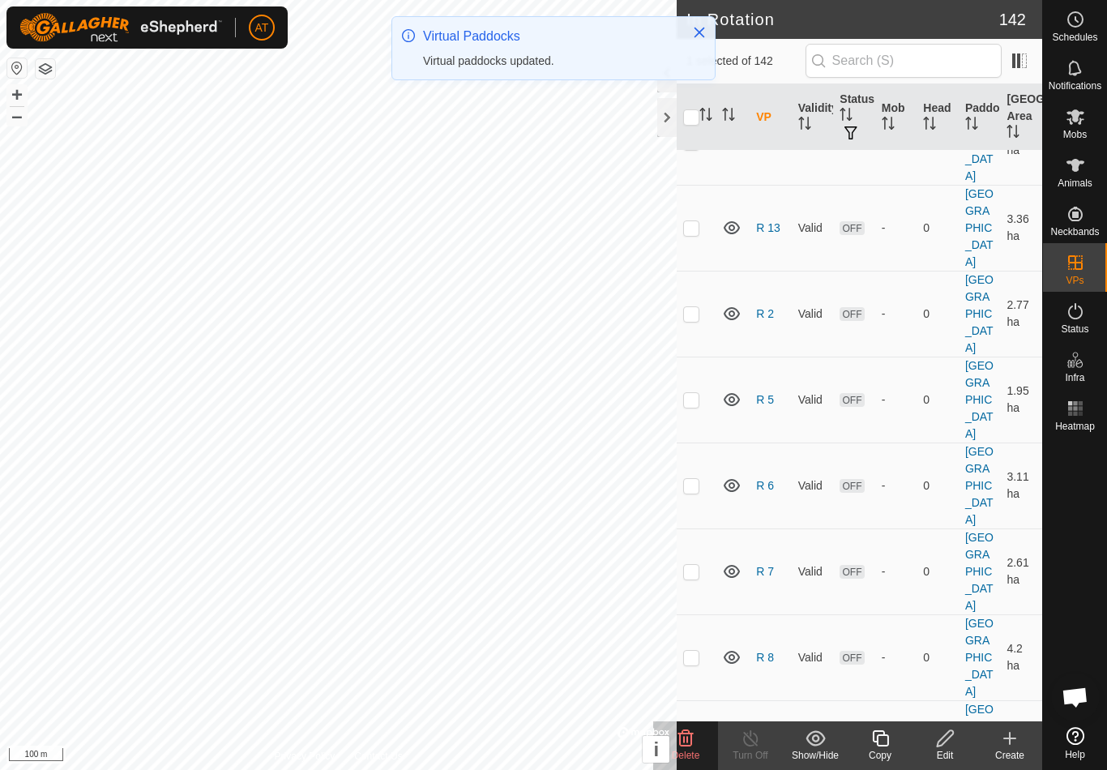
checkbox input "true"
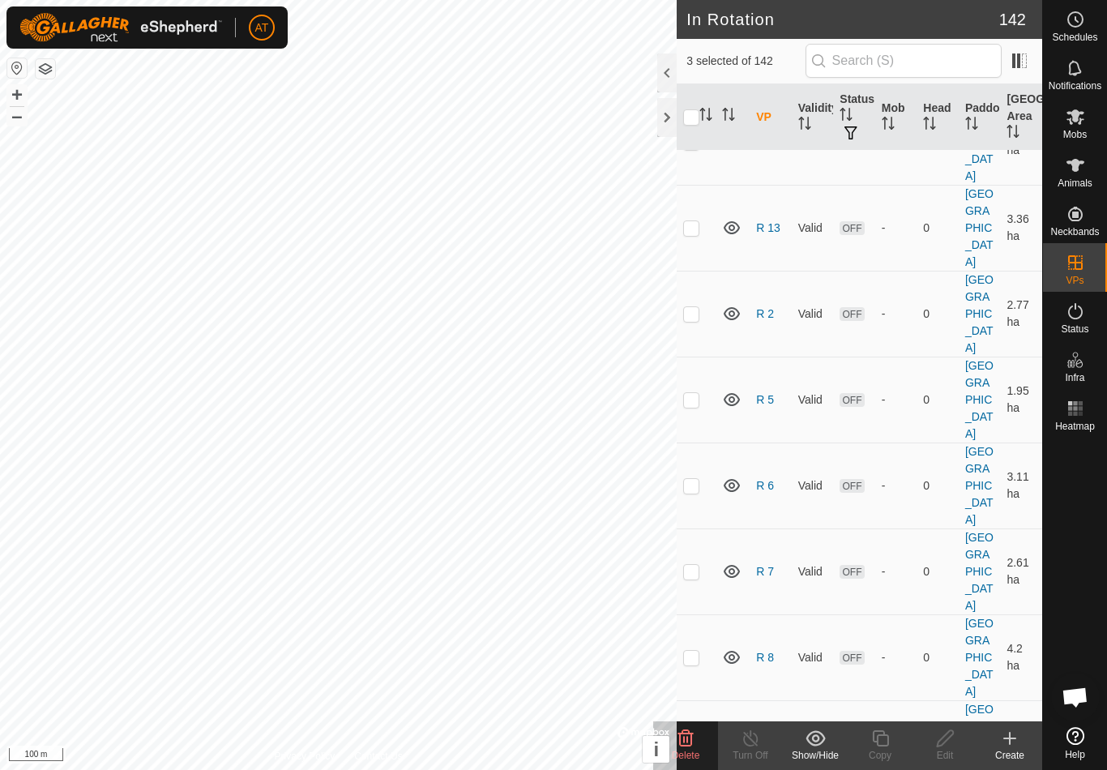
checkbox input "true"
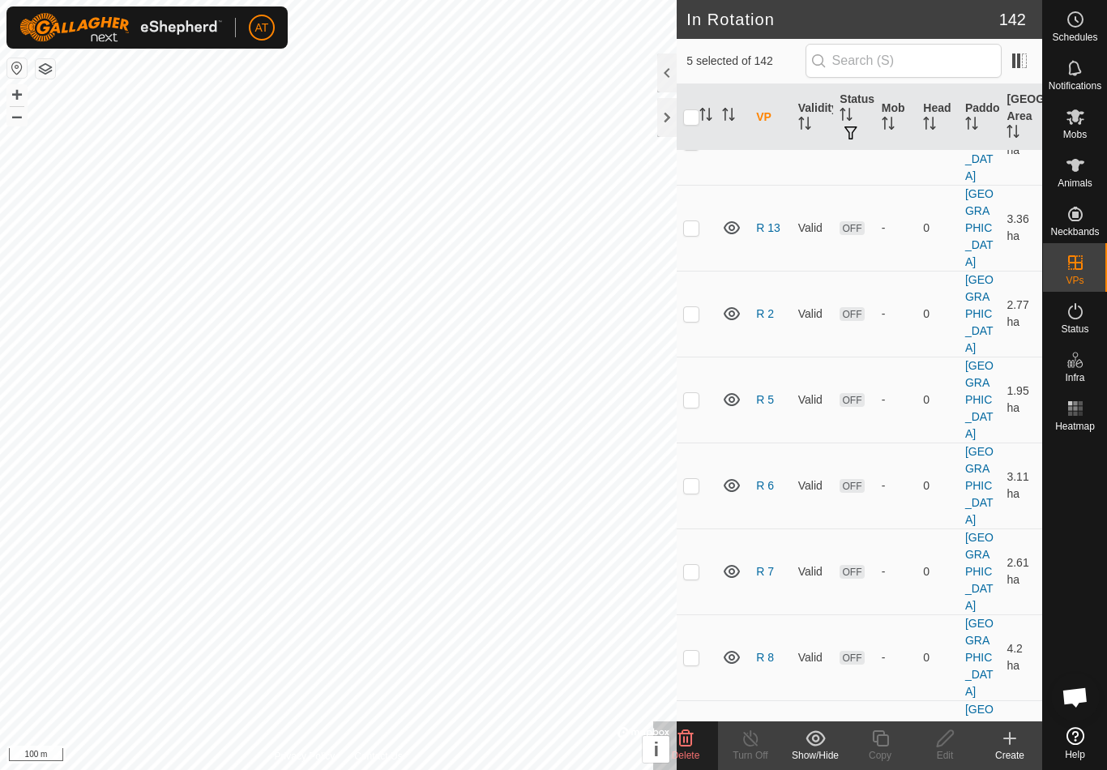
checkbox input "true"
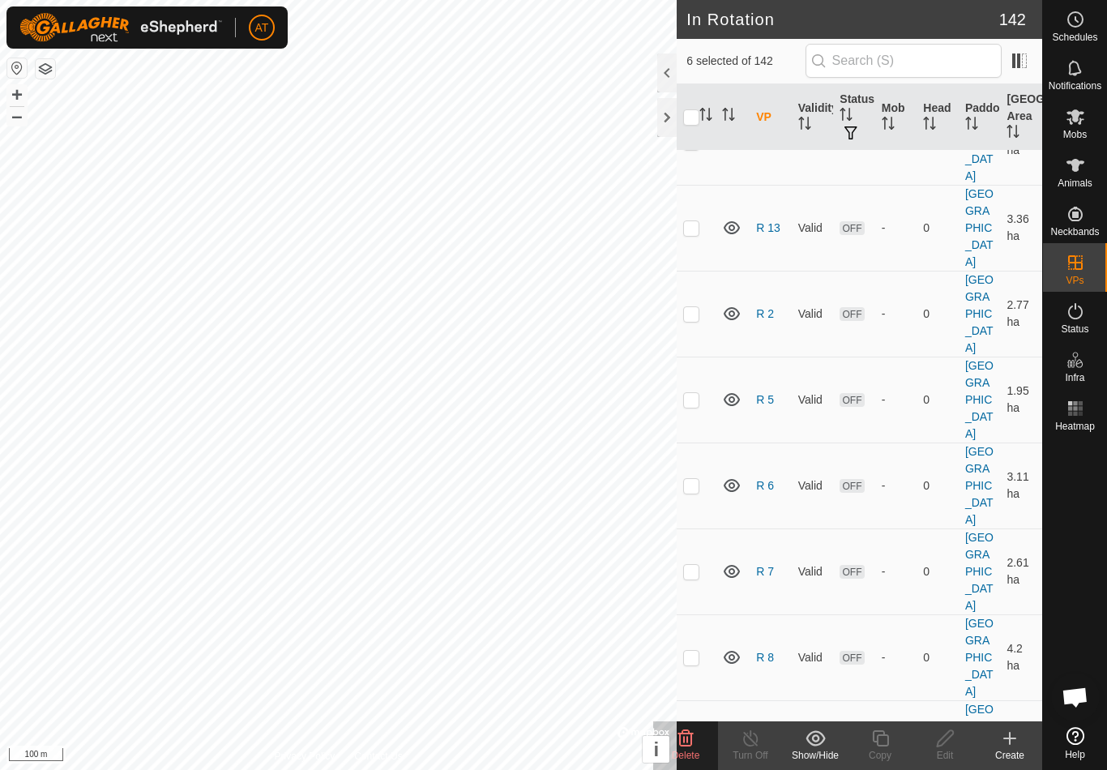
checkbox input "false"
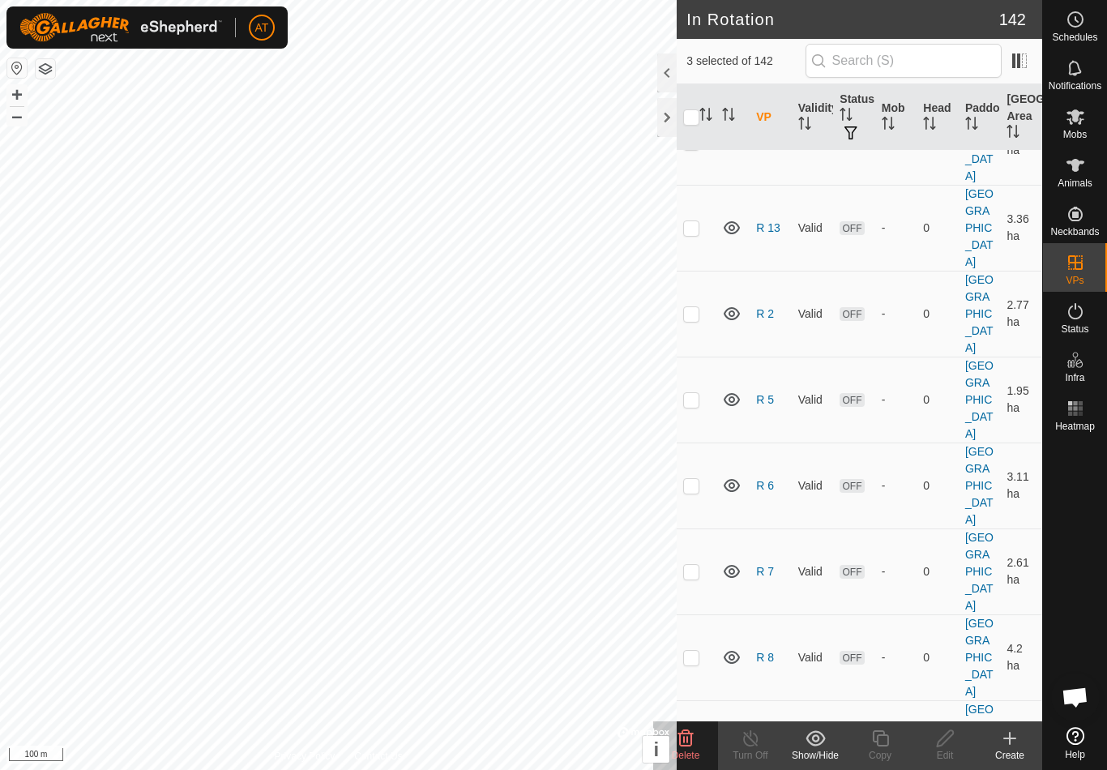
checkbox input "false"
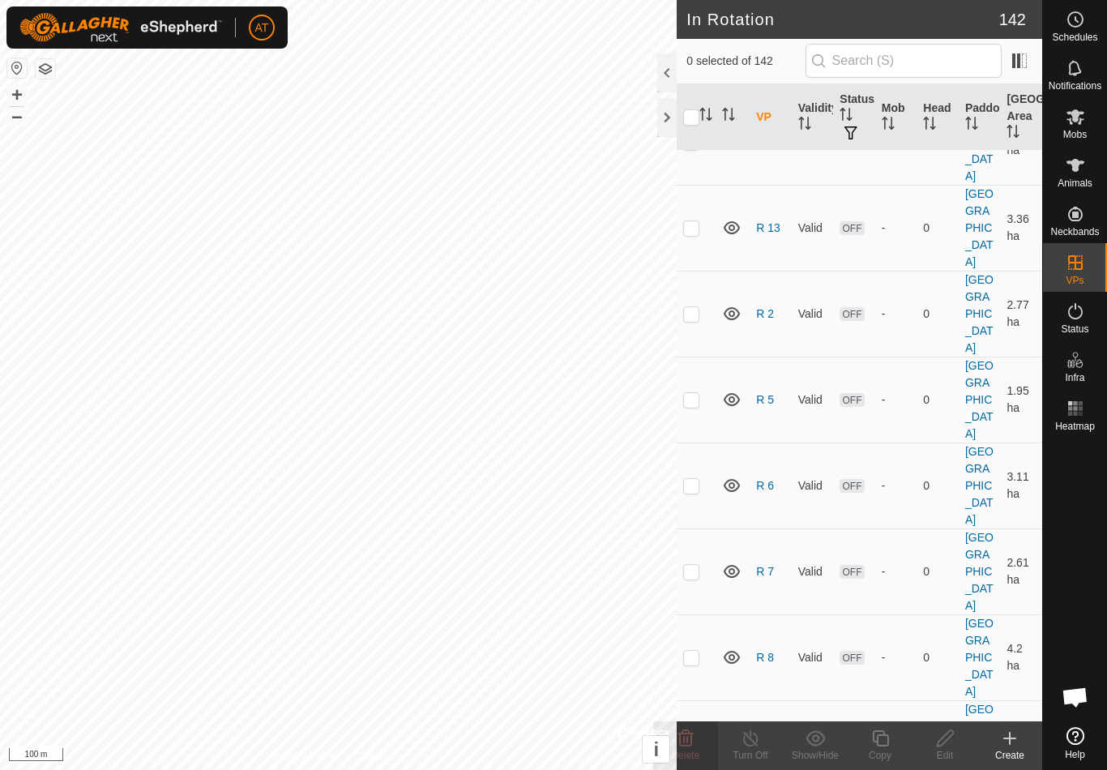
checkbox input "false"
checkbox input "true"
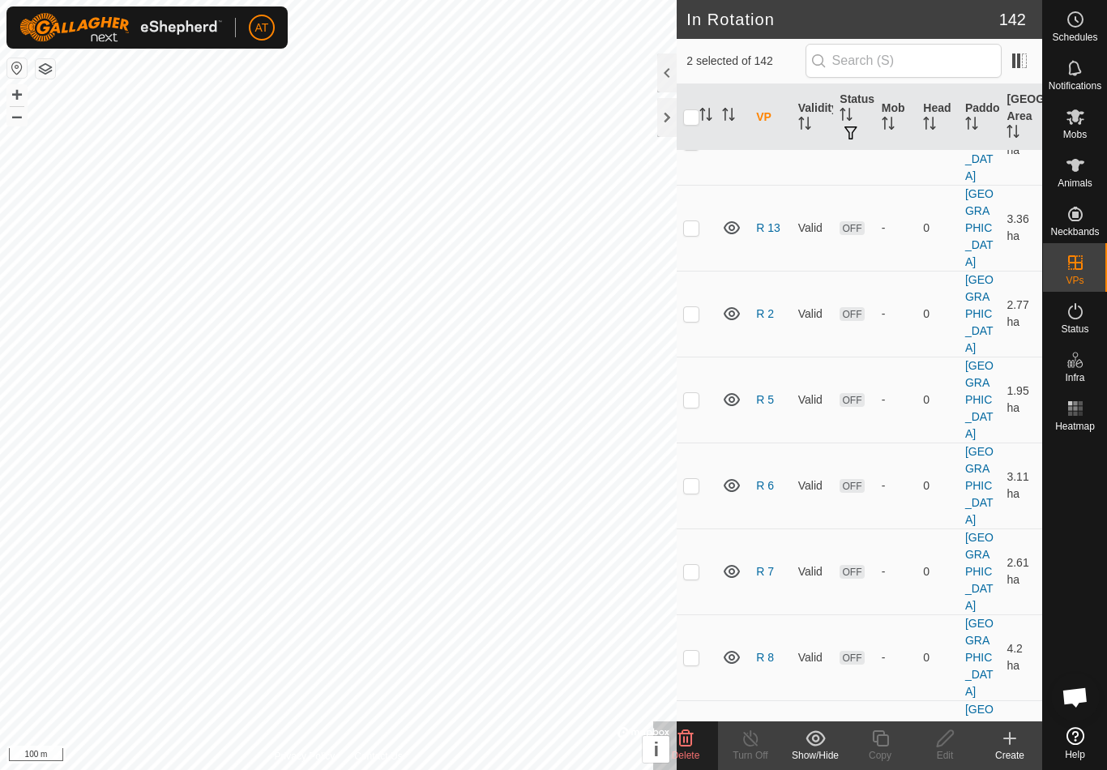
checkbox input "false"
click at [691, 735] on icon at bounding box center [685, 738] width 15 height 16
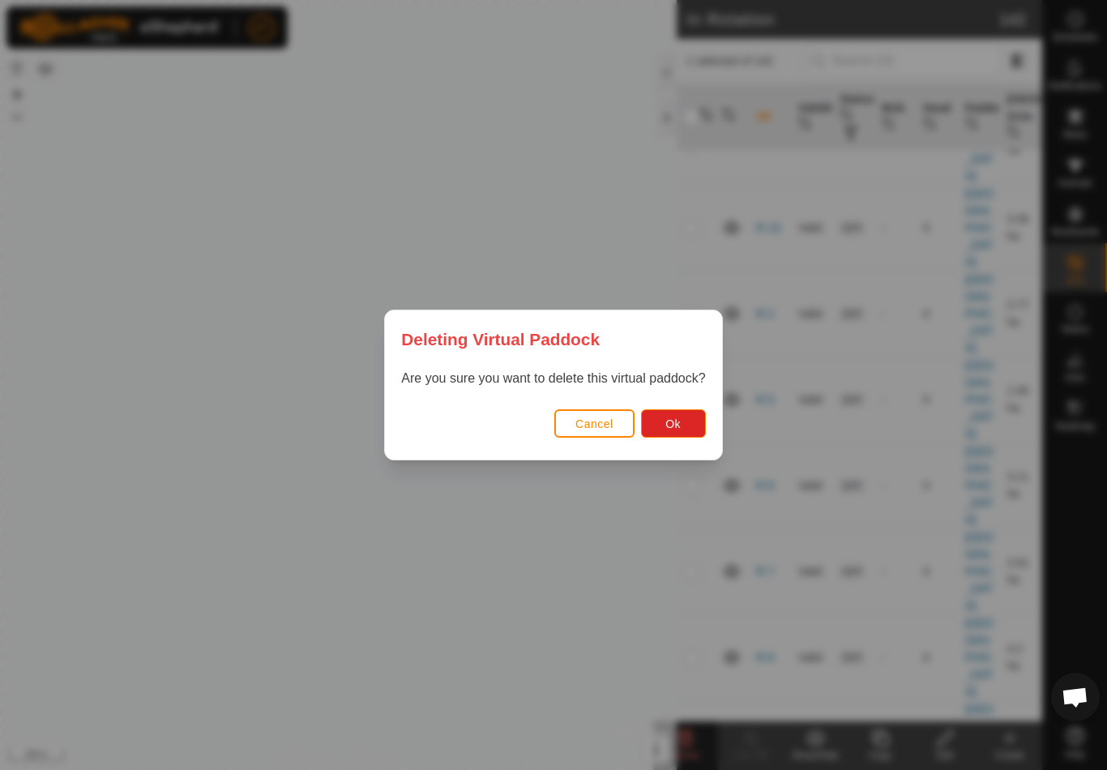
click at [691, 419] on button "Ok" at bounding box center [673, 423] width 65 height 28
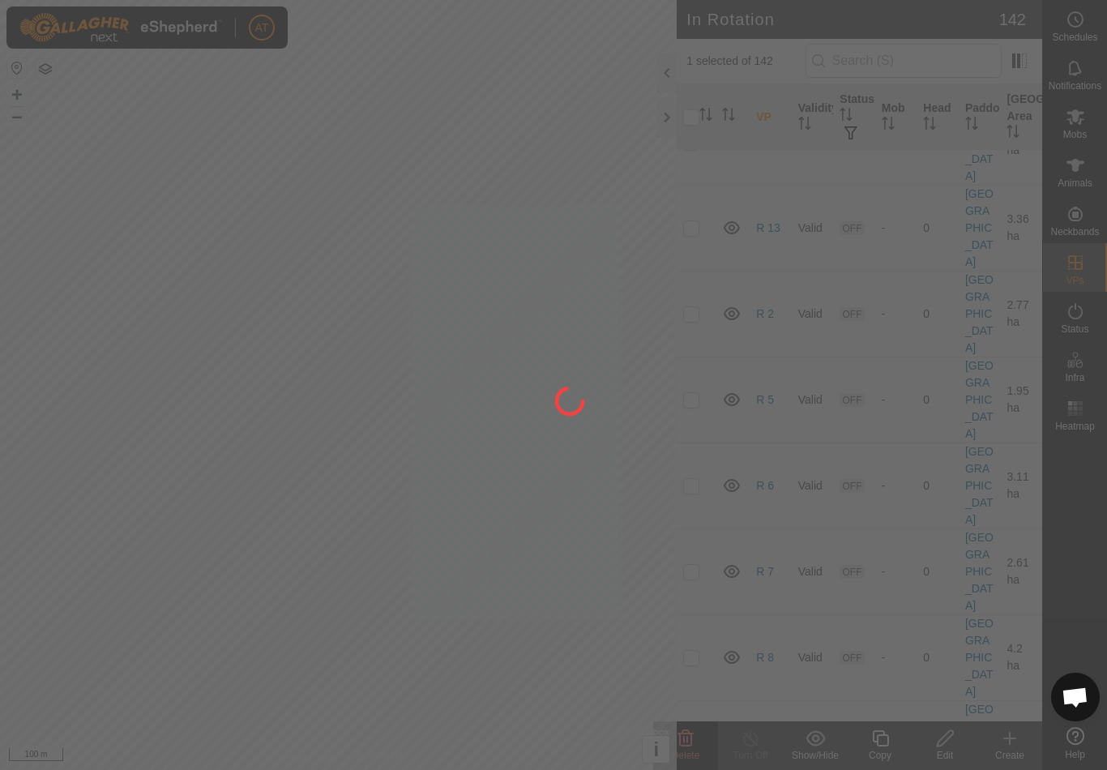
checkbox input "false"
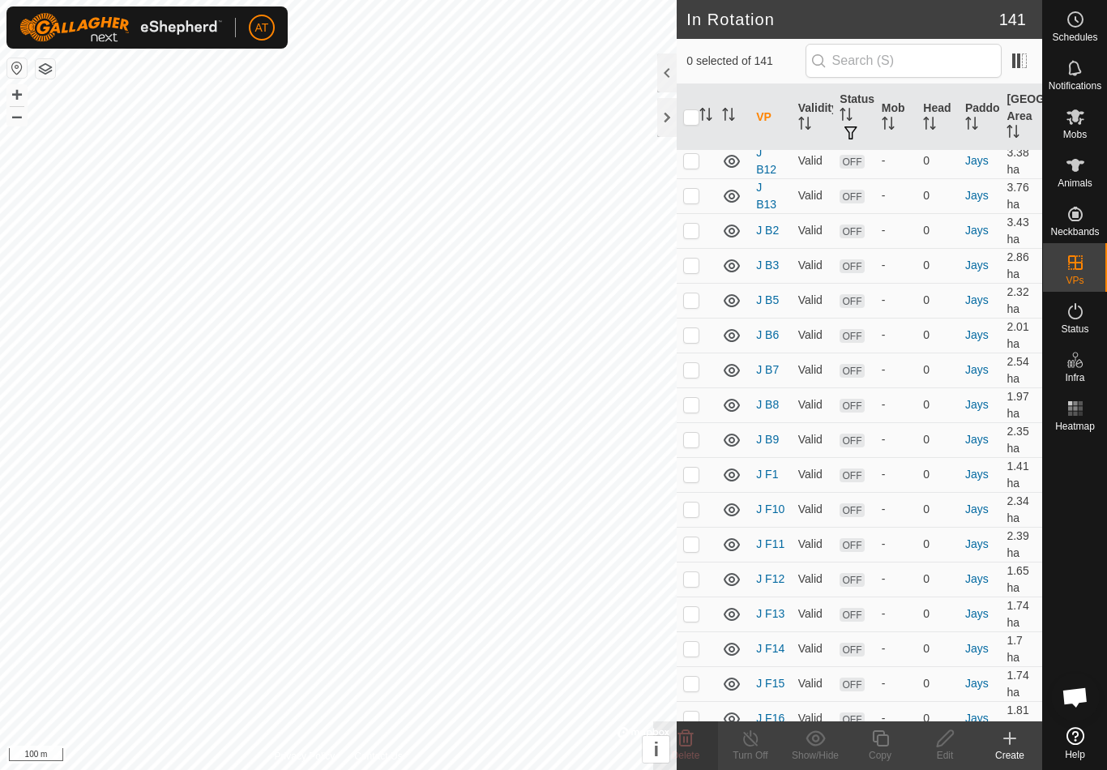
scroll to position [7380, 0]
checkbox input "true"
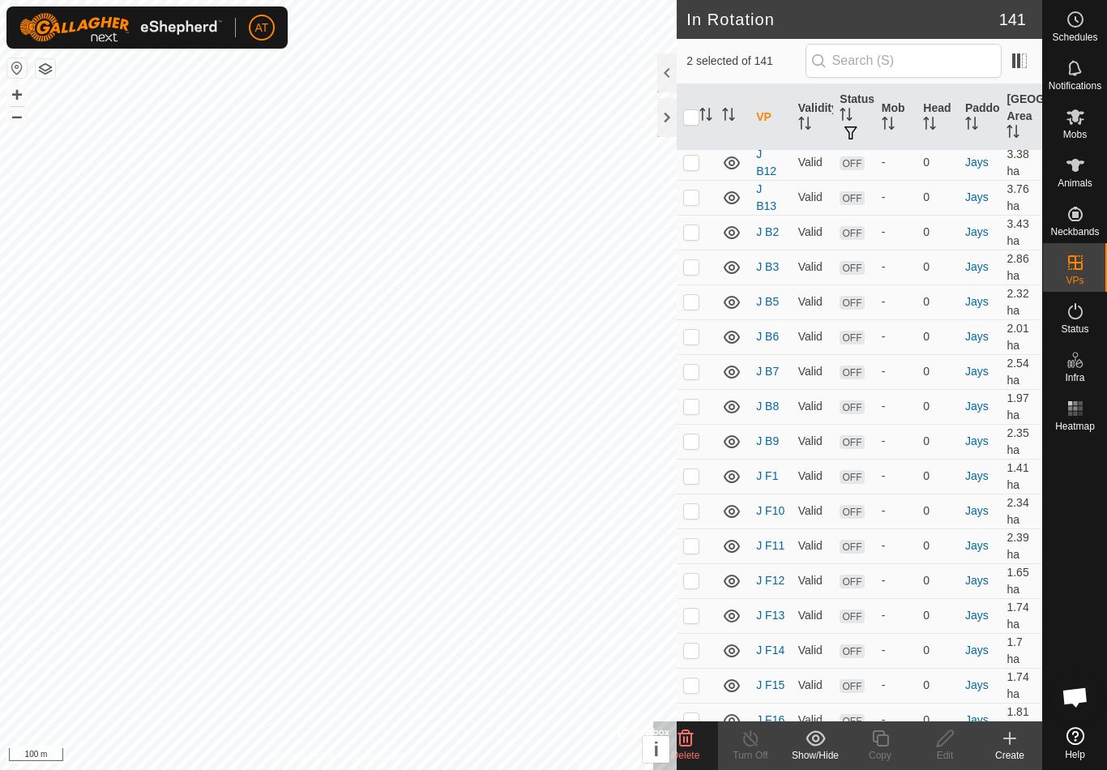
checkbox input "true"
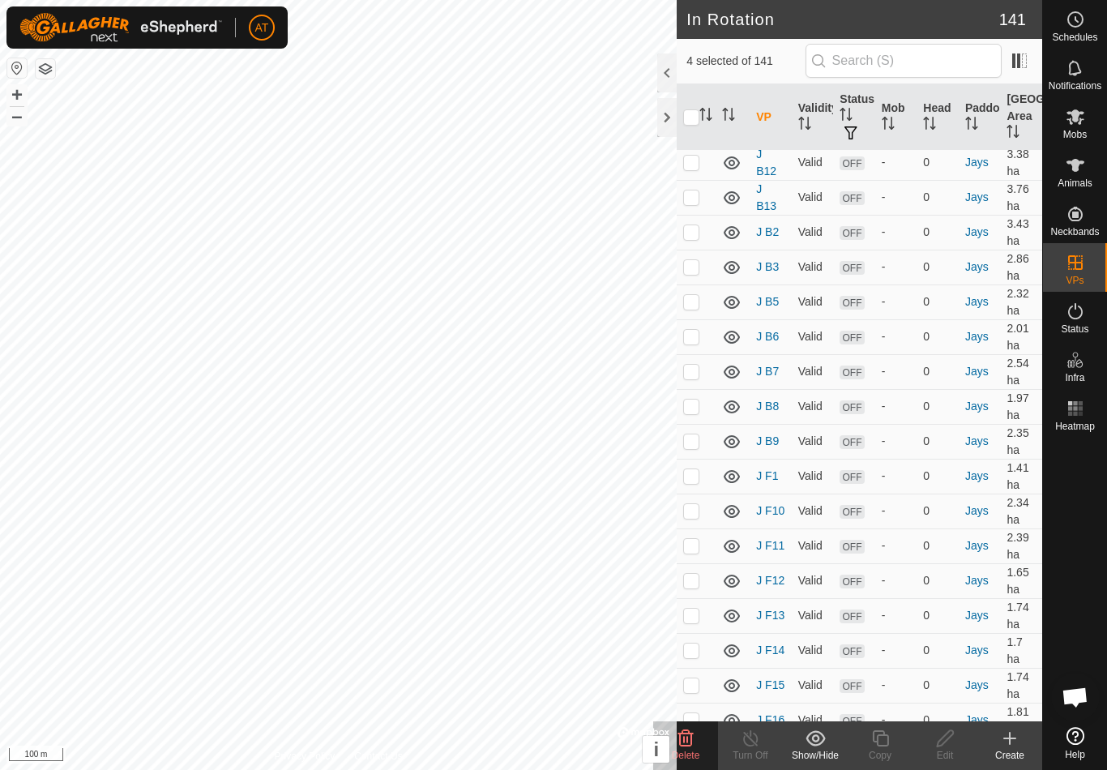
checkbox input "true"
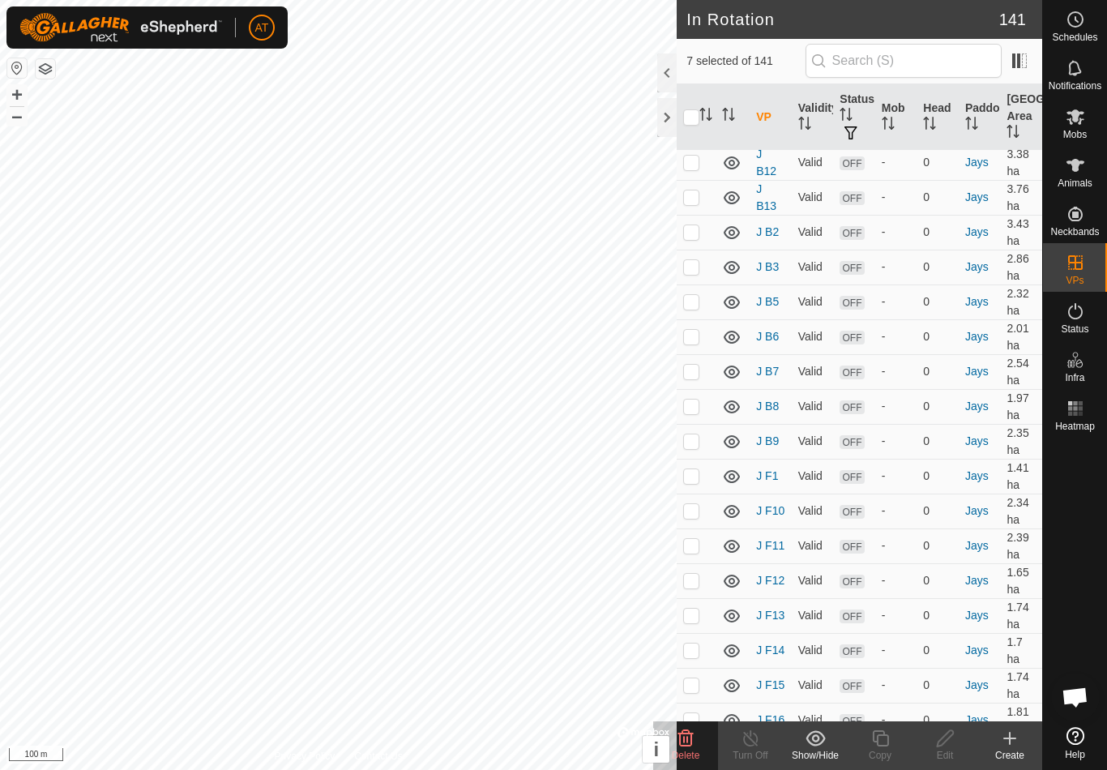
checkbox input "true"
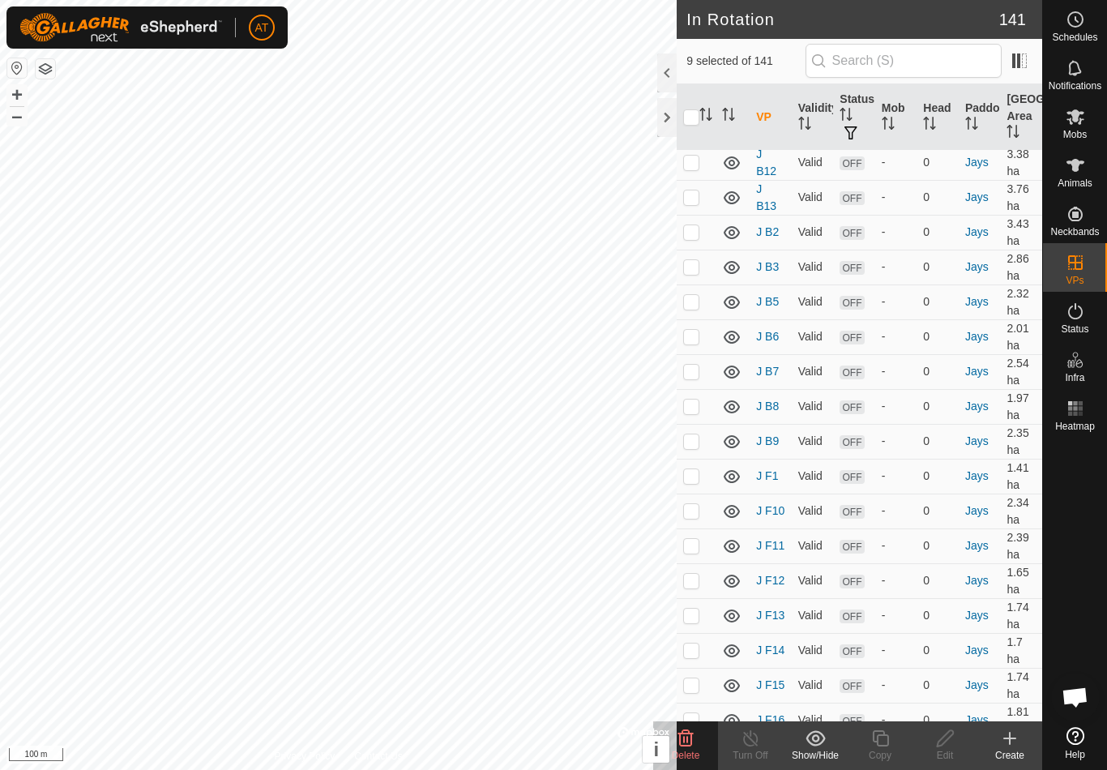
checkbox input "false"
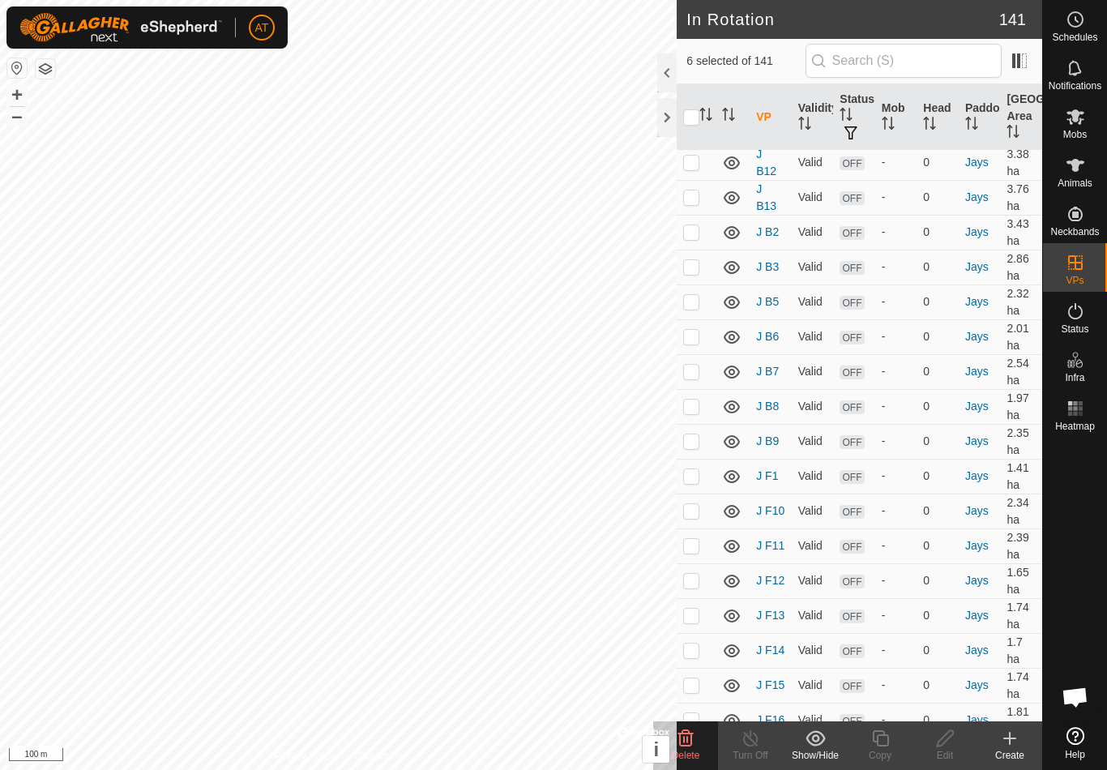
checkbox input "false"
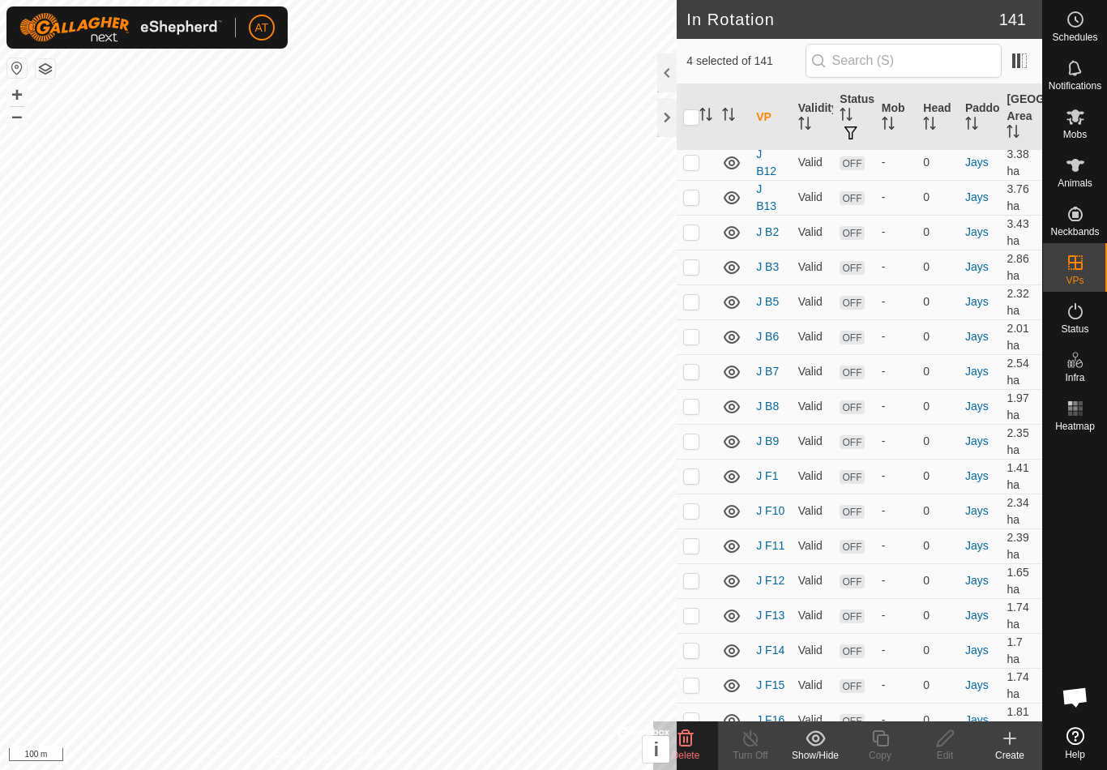
checkbox input "false"
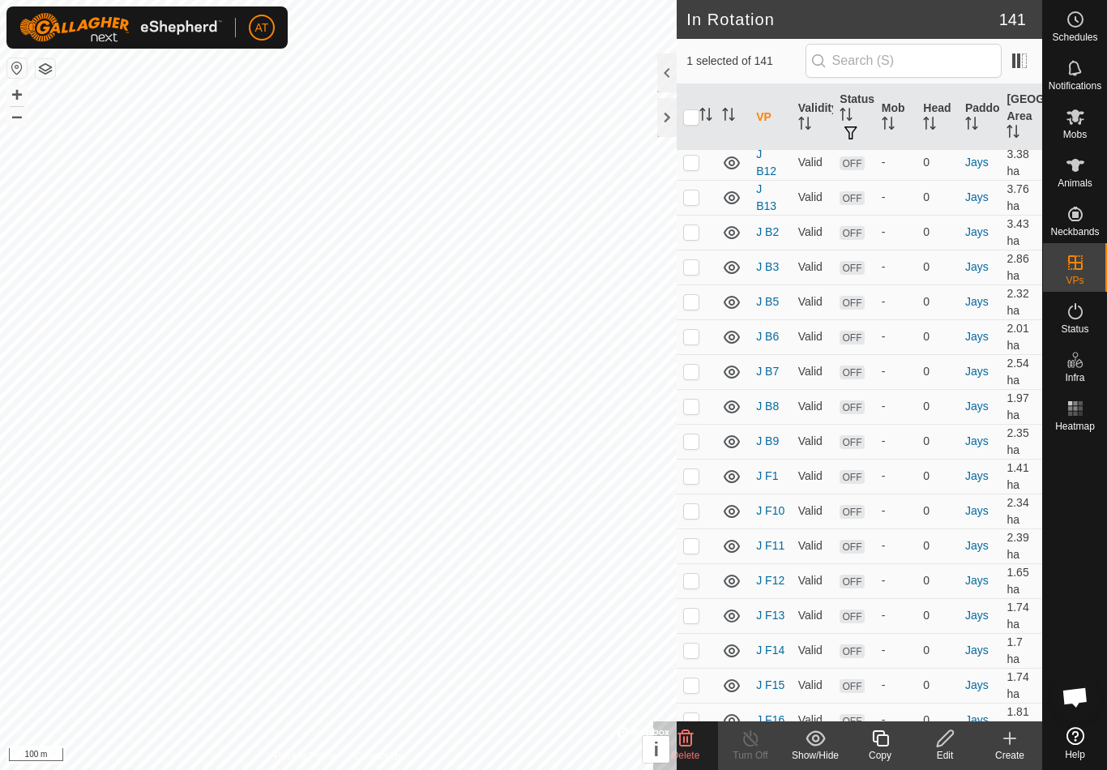
checkbox input "false"
